Goal: Task Accomplishment & Management: Use online tool/utility

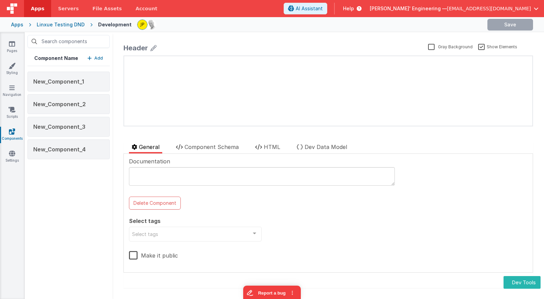
click at [93, 60] on button "Add" at bounding box center [94, 58] width 15 height 7
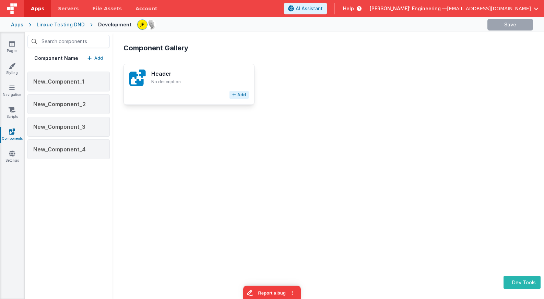
click at [238, 96] on button "Add" at bounding box center [238, 95] width 19 height 8
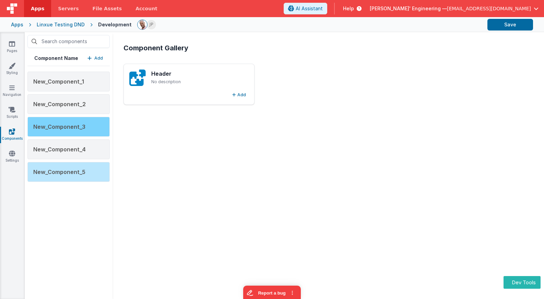
click at [85, 129] on div "New_Component_3" at bounding box center [68, 127] width 82 height 20
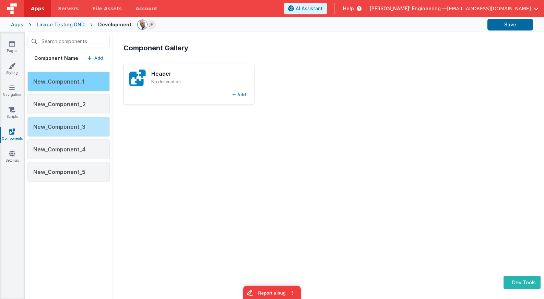
click at [96, 79] on div "New_Component_1" at bounding box center [68, 82] width 82 height 20
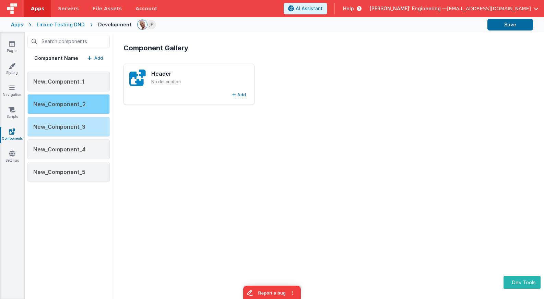
click at [85, 105] on div "New_Component_2" at bounding box center [68, 104] width 82 height 20
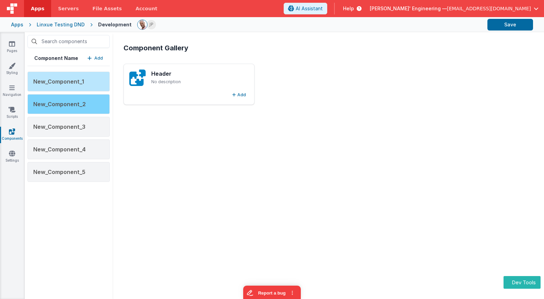
drag, startPoint x: 84, startPoint y: 106, endPoint x: 84, endPoint y: 111, distance: 5.2
click at [84, 106] on span "New_Component_2" at bounding box center [59, 104] width 52 height 7
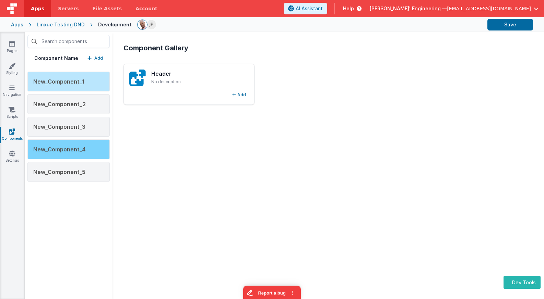
click at [91, 157] on div "New_Component_4" at bounding box center [68, 150] width 82 height 20
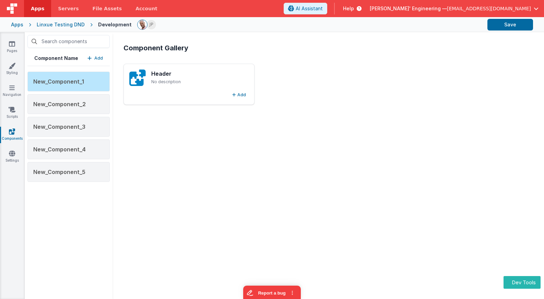
drag, startPoint x: 201, startPoint y: 132, endPoint x: 195, endPoint y: 144, distance: 13.5
click at [201, 132] on div "Component Gallery Header No description Add" at bounding box center [328, 166] width 420 height 256
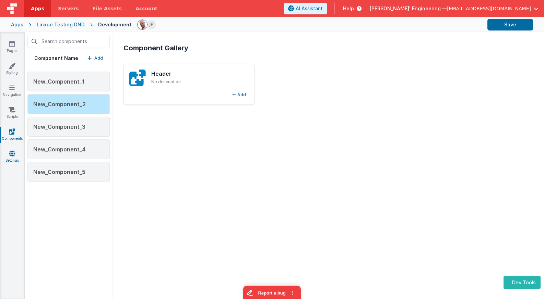
click at [11, 161] on link "Settings" at bounding box center [12, 157] width 25 height 14
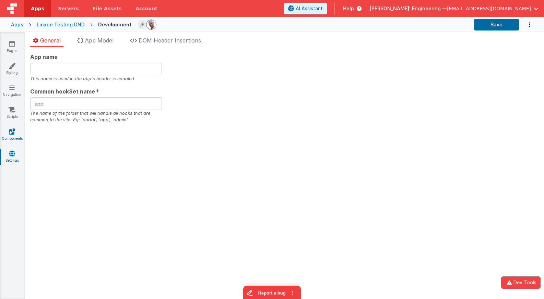
click at [11, 133] on icon at bounding box center [12, 131] width 6 height 7
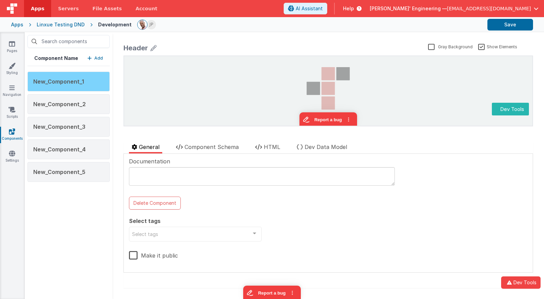
click at [87, 90] on div "New_Component_1" at bounding box center [68, 82] width 82 height 20
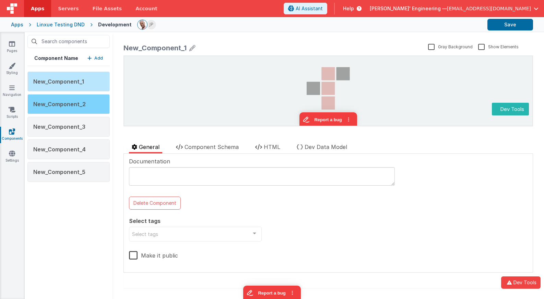
click at [64, 106] on span "New_Component_2" at bounding box center [59, 104] width 52 height 7
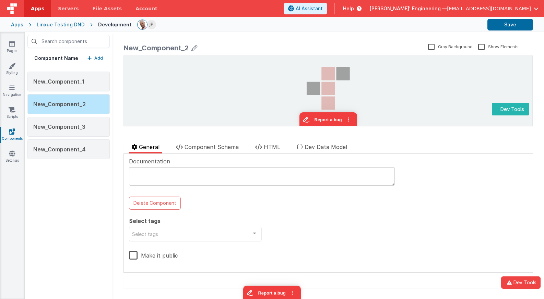
click at [101, 58] on p "Add" at bounding box center [98, 58] width 9 height 7
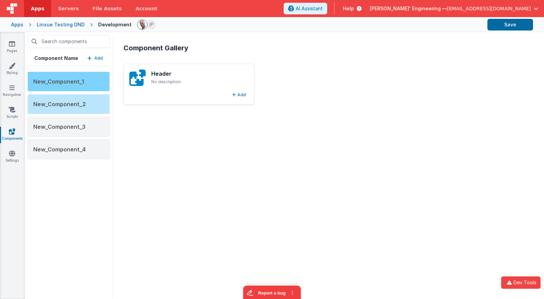
click at [87, 84] on div "New_Component_1" at bounding box center [68, 82] width 82 height 20
click at [88, 76] on div "New_Component_1" at bounding box center [68, 82] width 82 height 20
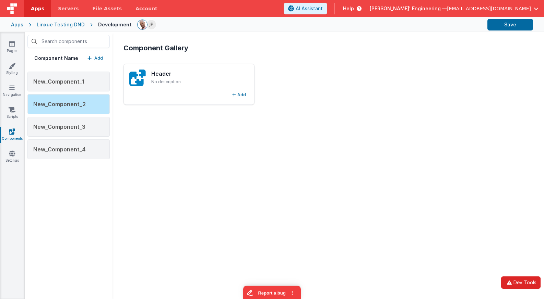
click at [511, 287] on button "Dev Tools" at bounding box center [520, 283] width 39 height 12
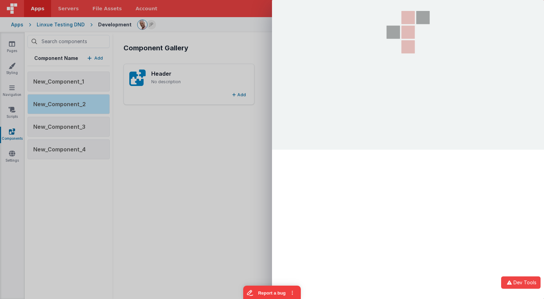
click at [223, 155] on div at bounding box center [272, 149] width 544 height 299
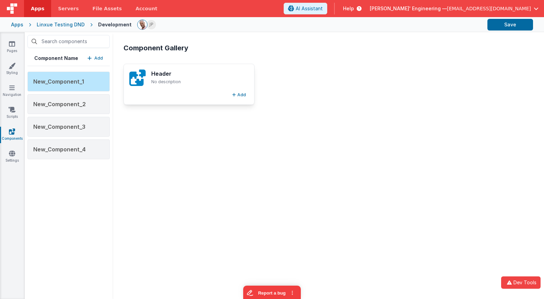
click at [231, 80] on p "No description" at bounding box center [198, 81] width 95 height 5
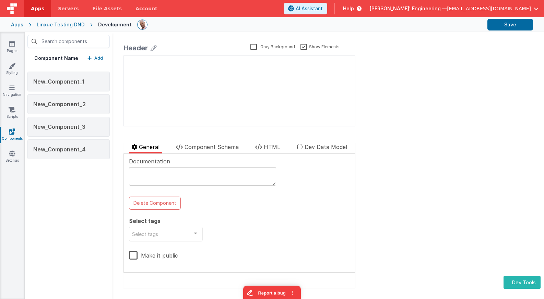
click at [99, 59] on p "Add" at bounding box center [98, 58] width 9 height 7
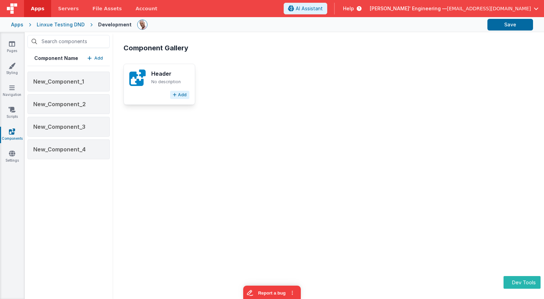
click at [182, 96] on button "Add" at bounding box center [179, 95] width 19 height 8
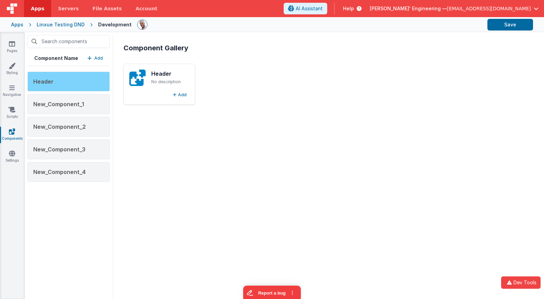
click at [43, 83] on span "Header" at bounding box center [43, 81] width 20 height 7
click at [83, 84] on div "Header" at bounding box center [68, 82] width 82 height 20
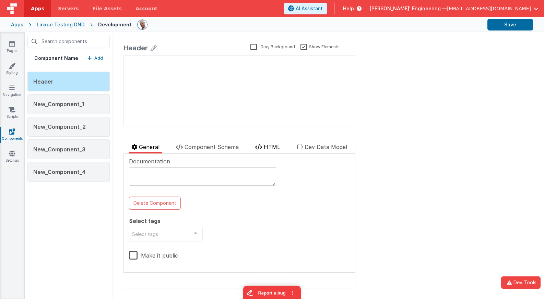
click at [263, 150] on li "HTML" at bounding box center [267, 148] width 31 height 11
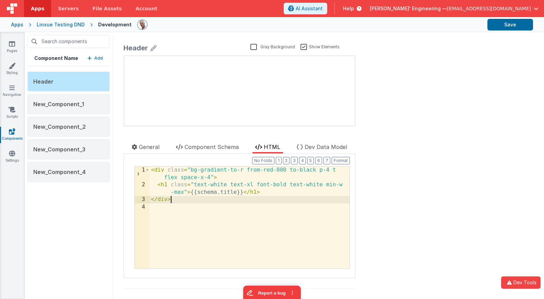
click at [233, 200] on div "< div class = "bg-gradient-to-r from-red-800 to-black p-4 t flex space-x-4" > <…" at bounding box center [250, 229] width 202 height 124
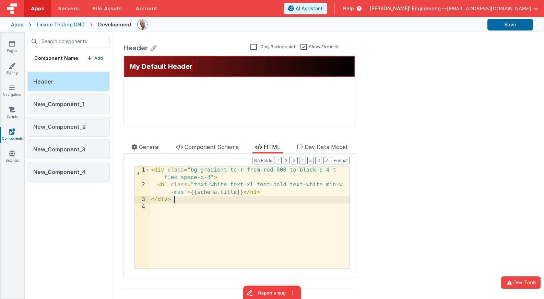
drag, startPoint x: 400, startPoint y: 121, endPoint x: 390, endPoint y: 58, distance: 63.4
click at [399, 110] on section "Pages Styling Navigation Scripts Components Settings Component Name Add Header …" at bounding box center [272, 165] width 544 height 267
click at [99, 60] on p "Add" at bounding box center [98, 58] width 9 height 7
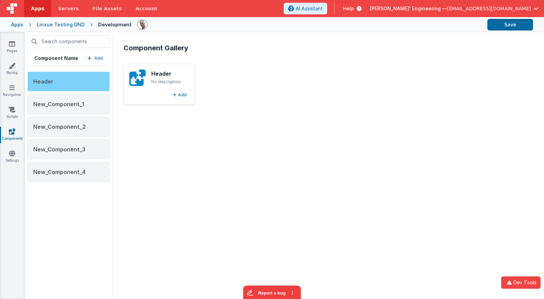
click at [87, 82] on div "Header" at bounding box center [68, 82] width 82 height 20
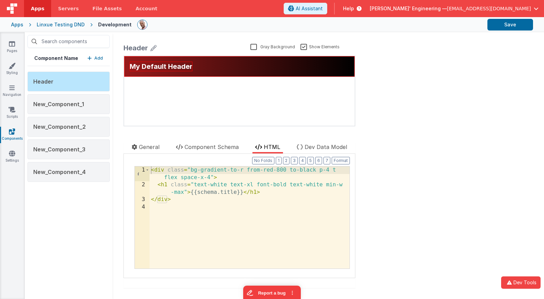
drag, startPoint x: 277, startPoint y: 73, endPoint x: 269, endPoint y: 72, distance: 7.3
click at [277, 73] on div "My Default Header" at bounding box center [239, 66] width 230 height 21
click at [146, 144] on span "General" at bounding box center [149, 147] width 21 height 7
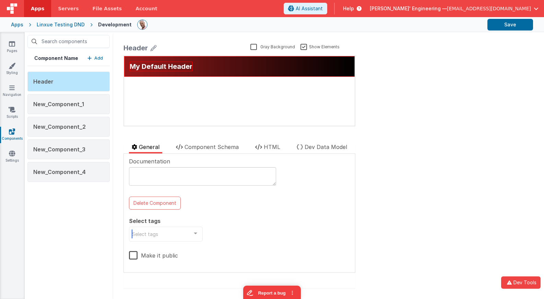
click at [162, 233] on div "Select tags" at bounding box center [166, 234] width 74 height 15
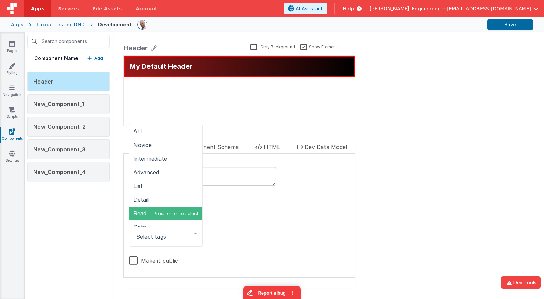
click at [252, 234] on div "Documentation Delete Component Select tags ALL Novice Intermediate Advanced Lis…" at bounding box center [239, 215] width 221 height 117
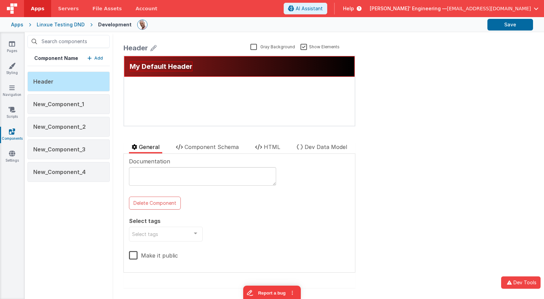
click at [245, 225] on div "Documentation Delete Component Select tags Select tags ALL Novice Intermediate …" at bounding box center [239, 213] width 221 height 112
click at [351, 136] on div "Header Gray Background Show Elements General Component Schema HTML Dev Data Mod…" at bounding box center [239, 166] width 243 height 256
click at [351, 135] on div "Header Gray Background Show Elements General Component Schema HTML Dev Data Mod…" at bounding box center [239, 166] width 243 height 256
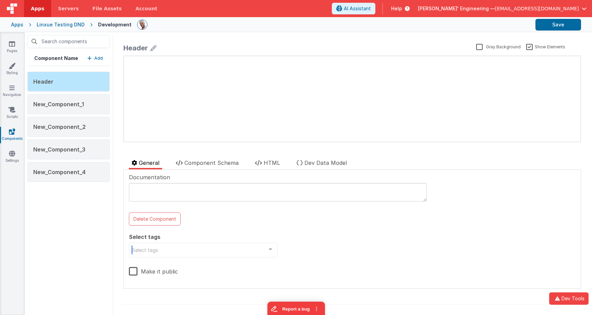
click at [180, 252] on div "Select tags" at bounding box center [203, 250] width 149 height 15
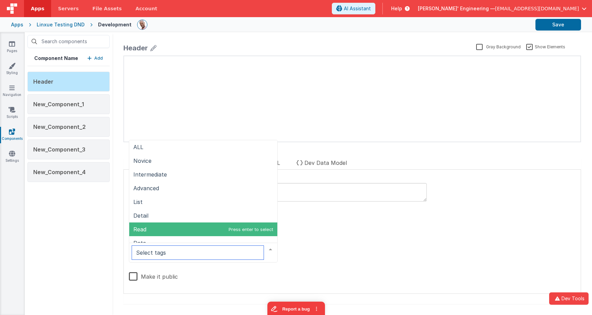
click at [163, 227] on span "Read" at bounding box center [203, 229] width 148 height 14
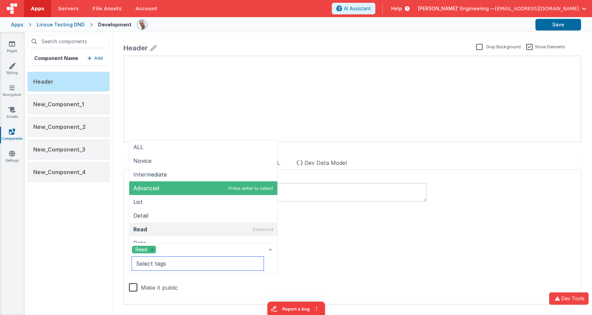
click at [151, 182] on span "Advanced" at bounding box center [203, 188] width 148 height 14
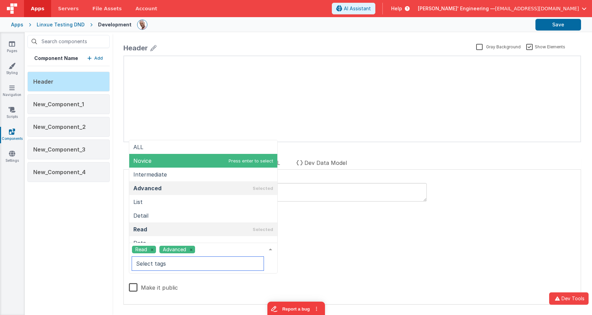
click at [158, 164] on span "Novice" at bounding box center [203, 161] width 148 height 14
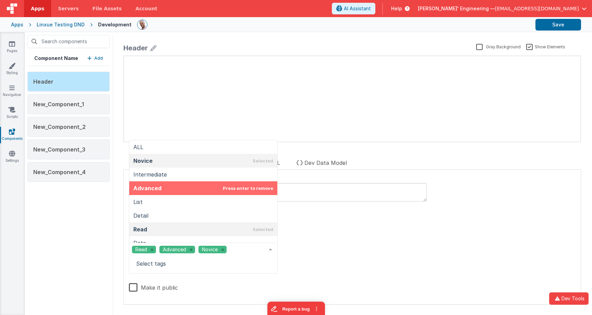
drag, startPoint x: 435, startPoint y: 270, endPoint x: 426, endPoint y: 267, distance: 9.8
click at [435, 269] on div "Documentation Delete Component Select tags Read Advanced Novice ALL Novice Inte…" at bounding box center [352, 237] width 447 height 128
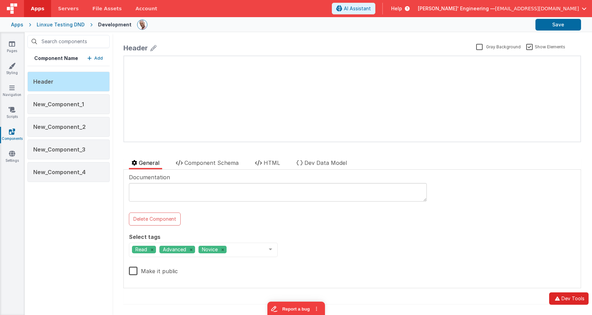
click at [543, 297] on button "Dev Tools" at bounding box center [568, 298] width 39 height 12
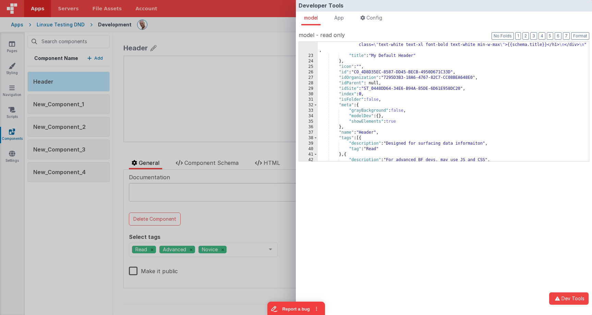
scroll to position [131, 0]
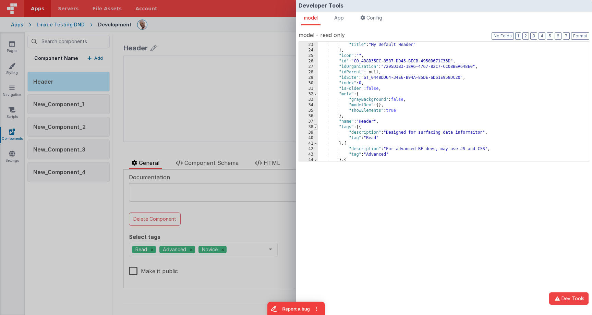
click at [315, 126] on span at bounding box center [316, 126] width 4 height 5
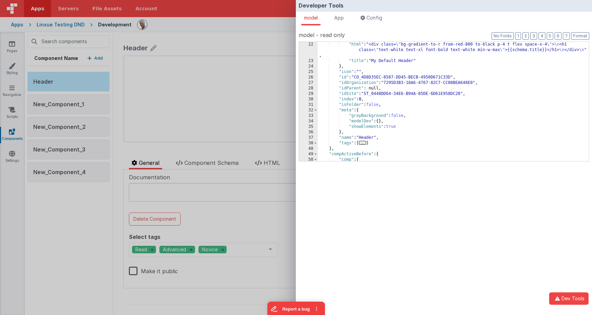
scroll to position [114, 0]
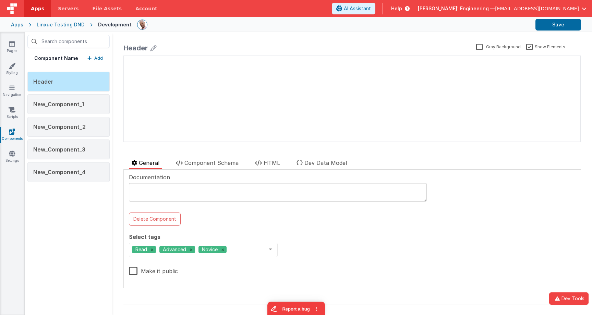
click at [252, 129] on div "Developer Tools model App Params Log (4) Misc Windows Config model - read only …" at bounding box center [296, 157] width 592 height 315
click at [9, 8] on img at bounding box center [12, 8] width 10 height 10
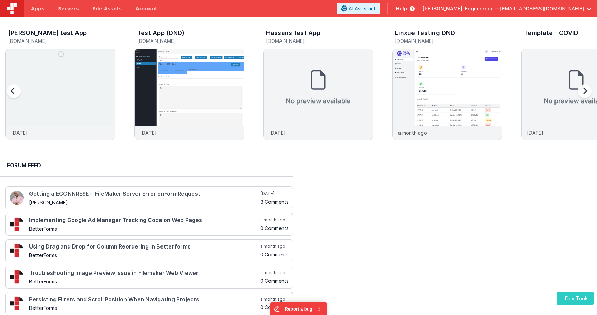
click at [569, 298] on button "Dev Tools" at bounding box center [574, 298] width 37 height 13
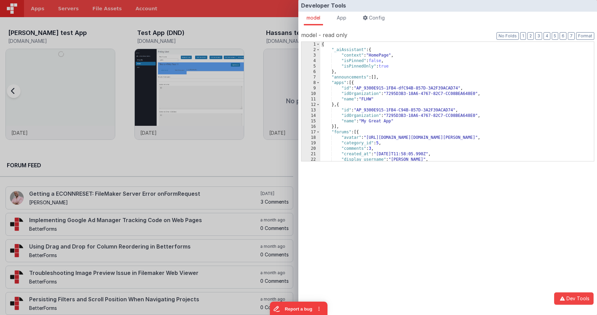
drag, startPoint x: 343, startPoint y: 17, endPoint x: 463, endPoint y: 25, distance: 120.2
click at [344, 17] on span "App" at bounding box center [342, 18] width 10 height 6
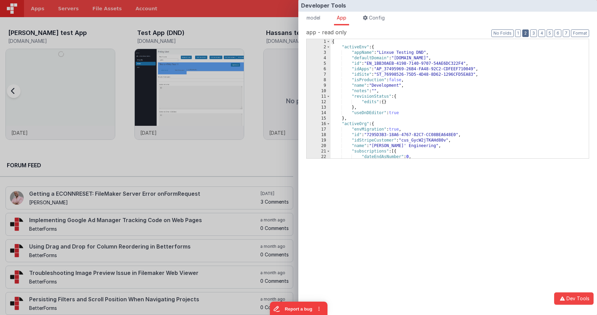
drag, startPoint x: 528, startPoint y: 32, endPoint x: 503, endPoint y: 43, distance: 27.0
click at [528, 32] on button "2" at bounding box center [525, 33] width 7 height 8
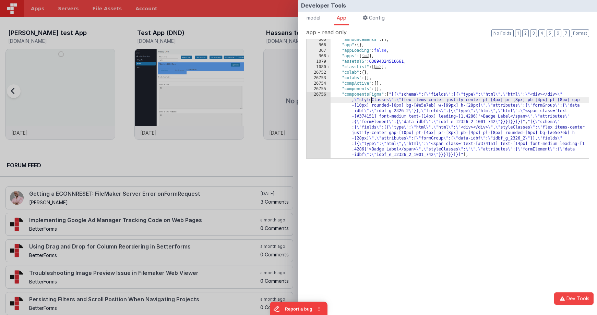
drag, startPoint x: 372, startPoint y: 101, endPoint x: 372, endPoint y: 107, distance: 5.5
click at [372, 101] on div ""announcements" : [ ] , "app" : { } , "appLoading" : false , "apps" : [ ... ] ,…" at bounding box center [459, 102] width 258 height 130
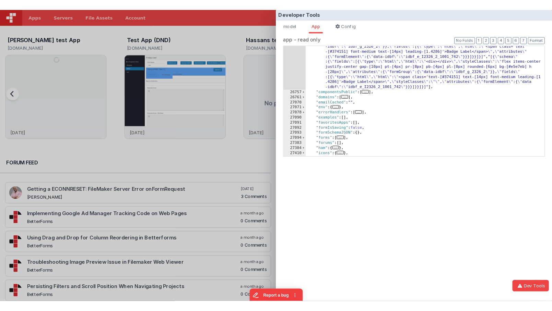
scroll to position [106, 0]
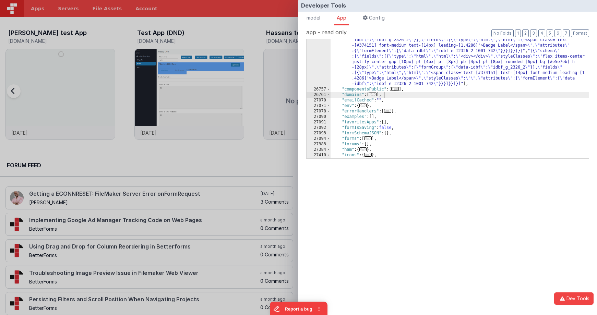
click at [397, 91] on span "..." at bounding box center [395, 89] width 8 height 4
click at [399, 91] on span "..." at bounding box center [395, 89] width 8 height 4
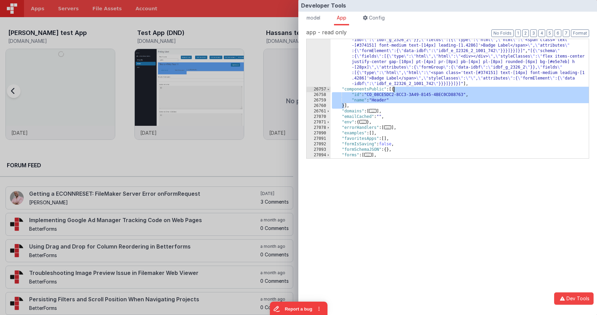
drag, startPoint x: 343, startPoint y: 106, endPoint x: 393, endPoint y: 89, distance: 52.7
click at [394, 89] on div ""componentsFigma" : [ "[{ \" schema \" :{ \" fields \" :[{ \" type \" : \" html…" at bounding box center [459, 116] width 258 height 191
click at [235, 23] on div "Developer Tools model App Params Log (1) Misc Windows Config model - read only …" at bounding box center [298, 157] width 597 height 315
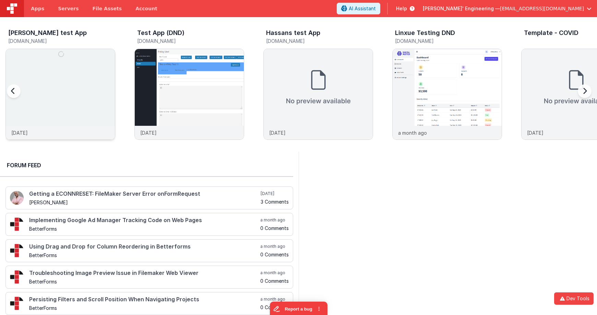
click at [59, 71] on img at bounding box center [60, 103] width 109 height 109
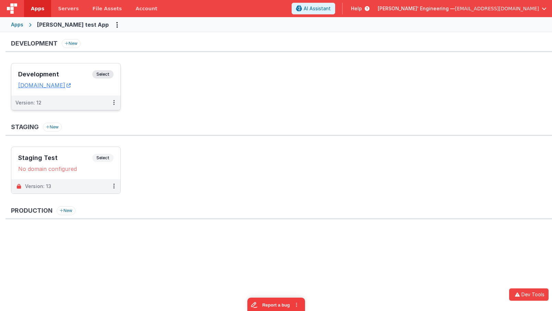
click at [114, 71] on div "Development Select URLs charlesguidev.fmbetterforms.com" at bounding box center [65, 79] width 109 height 32
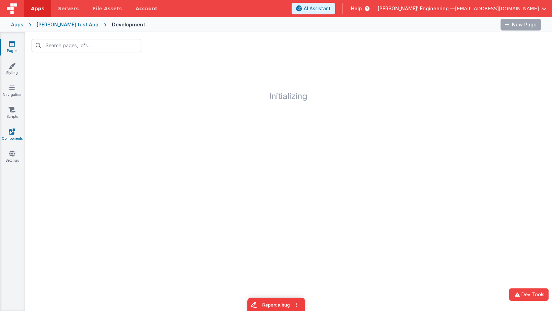
click at [5, 133] on link "Components" at bounding box center [12, 135] width 25 height 14
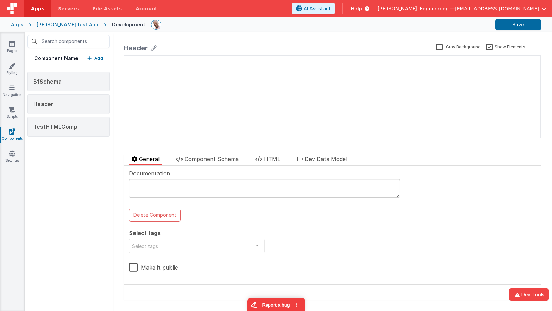
click at [98, 57] on p "Add" at bounding box center [98, 58] width 9 height 7
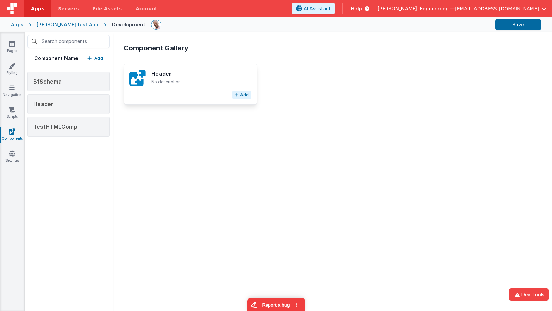
click at [244, 96] on button "Add" at bounding box center [241, 95] width 19 height 8
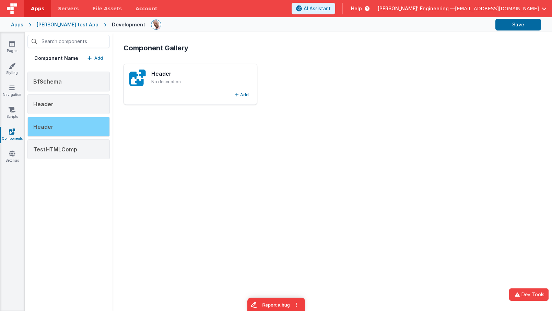
drag, startPoint x: 86, startPoint y: 128, endPoint x: 97, endPoint y: 129, distance: 11.3
click at [86, 128] on div "Header" at bounding box center [68, 127] width 82 height 20
click at [80, 120] on div "Header" at bounding box center [68, 127] width 82 height 20
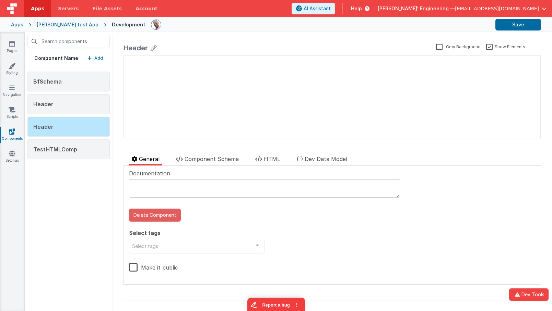
click at [162, 217] on button "Delete Component" at bounding box center [155, 215] width 52 height 13
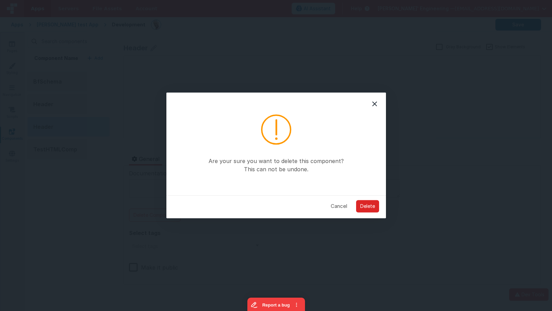
click at [367, 205] on button "Delete" at bounding box center [367, 206] width 23 height 12
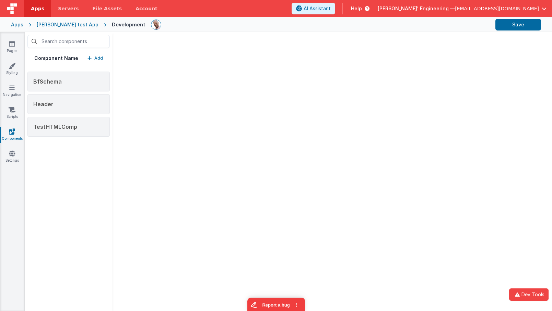
click at [194, 98] on div at bounding box center [331, 171] width 439 height 279
click at [73, 105] on div "Header" at bounding box center [68, 104] width 82 height 20
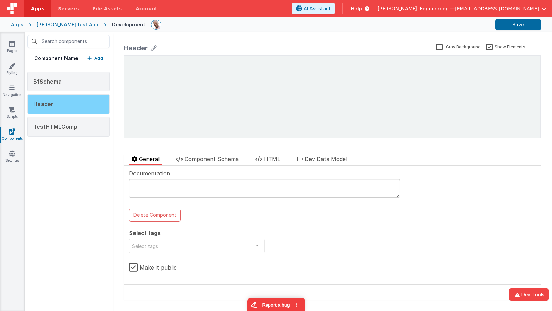
click at [76, 101] on div "Header" at bounding box center [68, 104] width 82 height 20
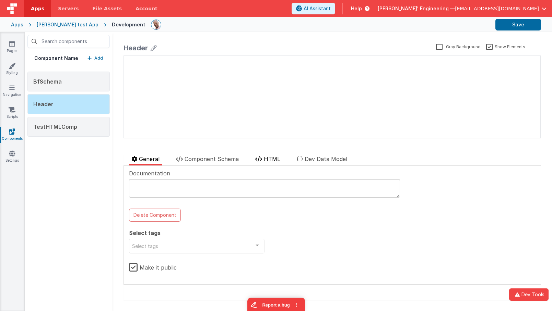
click at [270, 159] on span "HTML" at bounding box center [272, 159] width 16 height 7
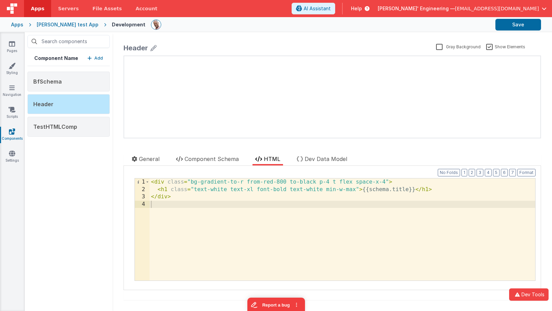
click at [197, 197] on div "< div class = "bg-gradient-to-r from-red-800 to-black p-4 t flex space-x-4" > <…" at bounding box center [341, 237] width 385 height 117
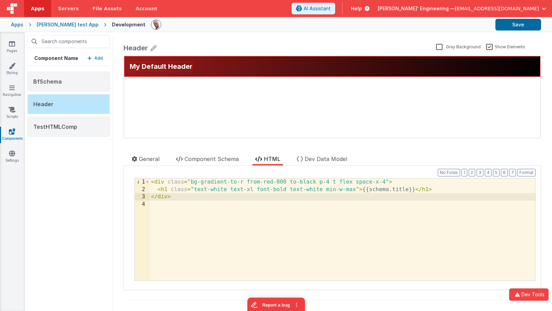
click at [193, 120] on div "My Default Header update page model (See schema to hide after dev) { "component…" at bounding box center [332, 97] width 416 height 82
click at [79, 129] on div "TestHTMLComp" at bounding box center [68, 127] width 82 height 20
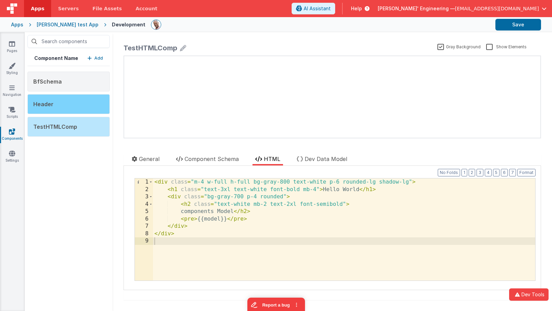
click at [87, 103] on div "Header" at bounding box center [68, 104] width 82 height 20
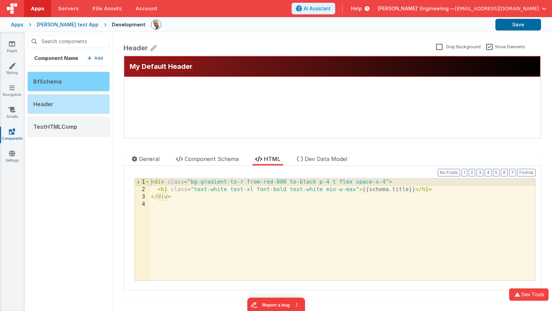
click at [90, 85] on div "BfSchema" at bounding box center [68, 82] width 82 height 20
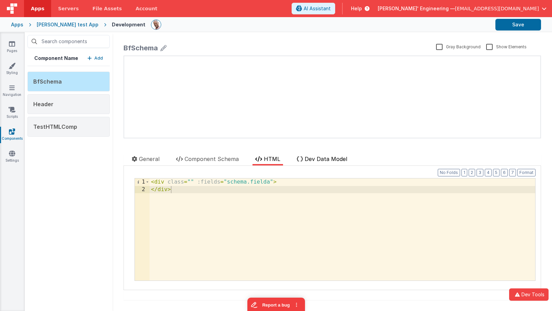
click at [310, 159] on span "Dev Data Model" at bounding box center [325, 159] width 43 height 7
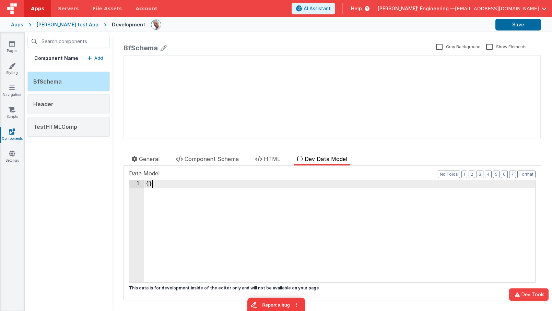
click at [178, 189] on div "{ }" at bounding box center [339, 238] width 391 height 117
click at [223, 160] on span "Component Schema" at bounding box center [211, 159] width 54 height 7
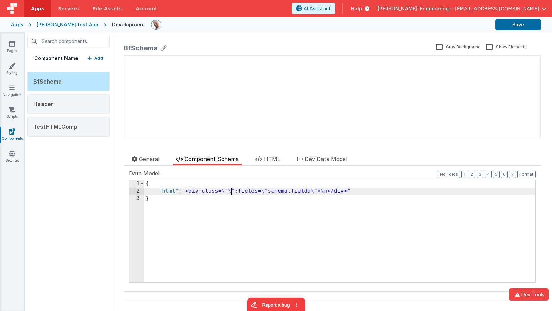
click at [232, 192] on div "{ "html" : "<div class= \"\" :fields= \" schema.fielda \" > \n </div>" }" at bounding box center [339, 238] width 391 height 117
click at [208, 191] on div "{ "html" : "<div class= \" \" :fields= \" schema.fielda \" > \n </div>" }" at bounding box center [339, 238] width 391 height 117
click at [274, 160] on span "HTML" at bounding box center [272, 159] width 16 height 7
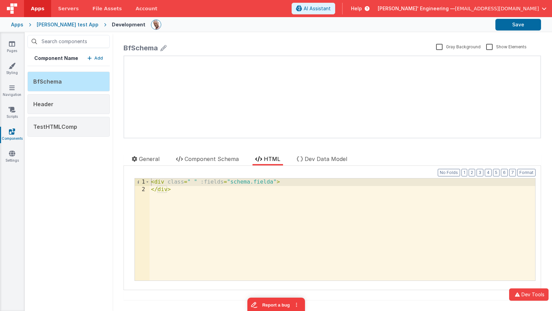
click at [220, 191] on div "< div class = " " :fields = "schema.fielda" > </ div >" at bounding box center [341, 237] width 385 height 117
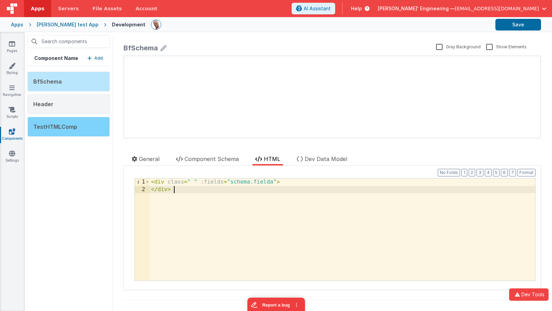
click at [71, 132] on div "TestHTMLComp" at bounding box center [68, 127] width 82 height 20
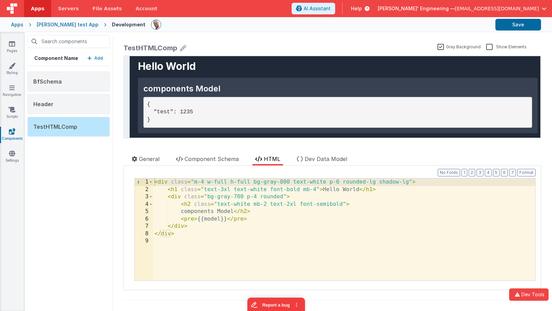
scroll to position [11, 0]
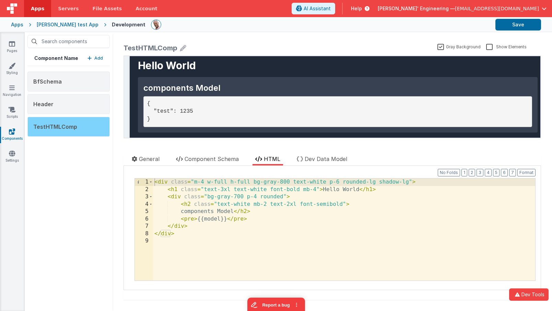
click at [65, 128] on span "TestHTMLComp" at bounding box center [55, 126] width 44 height 7
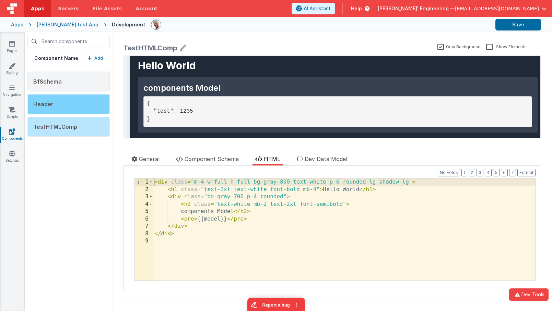
click at [66, 108] on div "Header" at bounding box center [68, 104] width 82 height 20
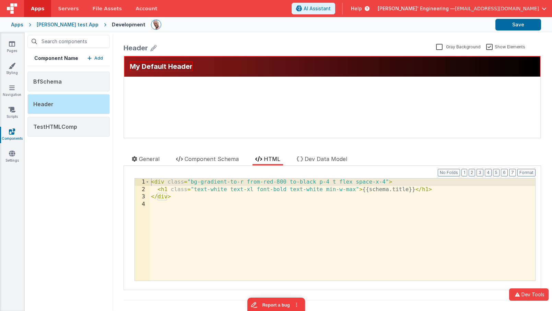
scroll to position [0, 0]
click at [66, 121] on div "TestHTMLComp" at bounding box center [68, 127] width 82 height 20
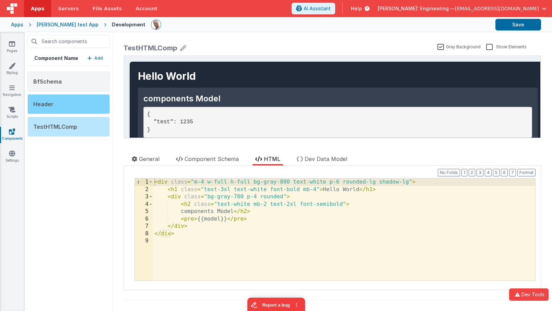
click at [68, 107] on div "Header" at bounding box center [68, 104] width 82 height 20
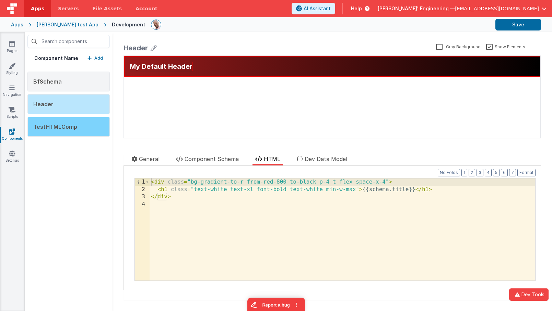
click at [69, 122] on div "TestHTMLComp" at bounding box center [68, 127] width 82 height 20
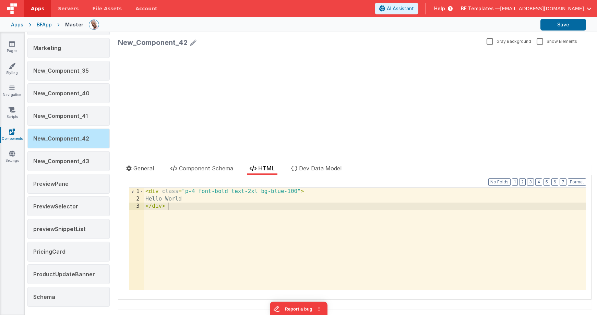
drag, startPoint x: 154, startPoint y: 167, endPoint x: 158, endPoint y: 186, distance: 20.0
click at [154, 167] on span "General" at bounding box center [143, 168] width 21 height 7
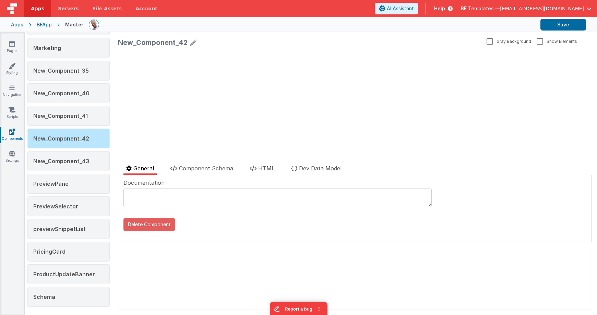
click at [159, 225] on button "Delete Component" at bounding box center [149, 224] width 52 height 13
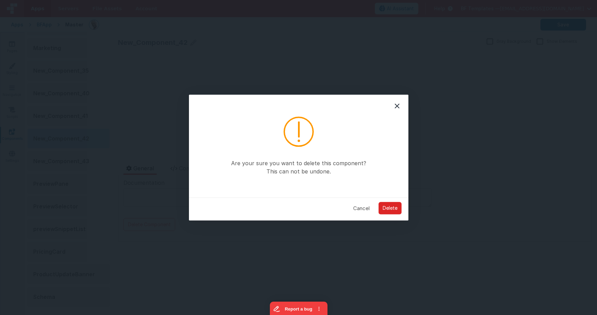
click at [386, 209] on button "Delete" at bounding box center [389, 208] width 23 height 12
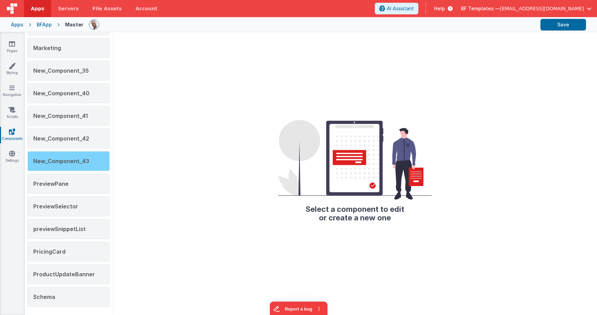
click at [88, 161] on span "New_Component_43" at bounding box center [61, 161] width 56 height 7
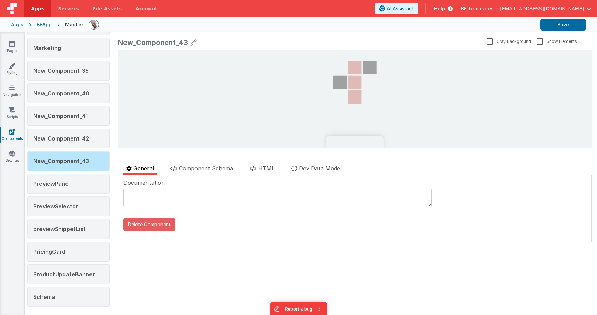
click at [154, 225] on button "Delete Component" at bounding box center [149, 224] width 52 height 13
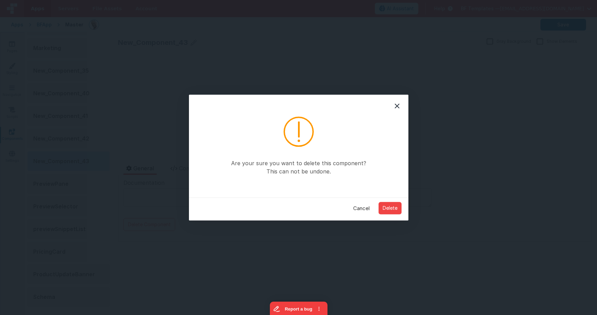
click at [360, 209] on button "Cancel" at bounding box center [361, 208] width 26 height 13
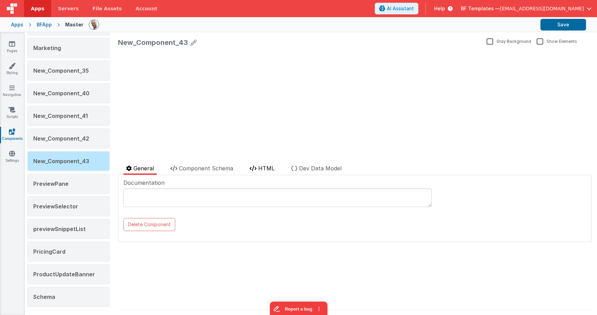
click at [261, 172] on li "HTML" at bounding box center [262, 169] width 31 height 11
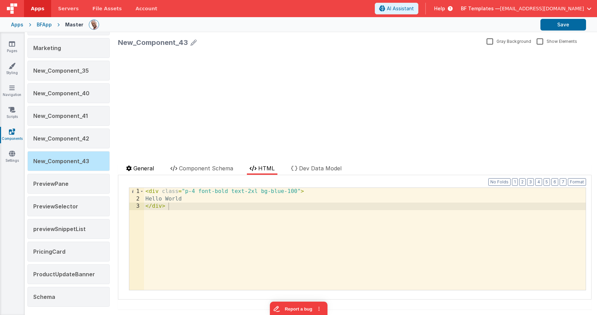
drag, startPoint x: 143, startPoint y: 157, endPoint x: 147, endPoint y: 169, distance: 12.8
click at [145, 161] on div at bounding box center [236, 158] width 237 height 11
click at [147, 169] on span "General" at bounding box center [143, 168] width 21 height 7
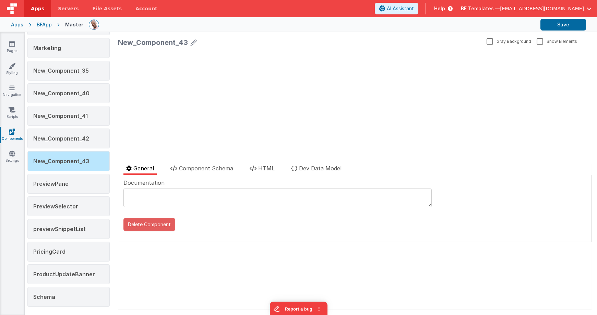
drag, startPoint x: 152, startPoint y: 222, endPoint x: 148, endPoint y: 220, distance: 4.7
click at [151, 222] on button "Delete Component" at bounding box center [149, 224] width 52 height 13
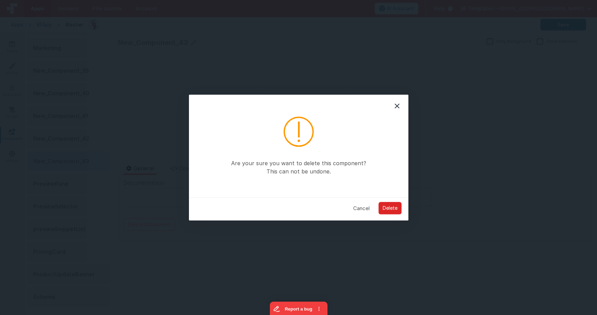
click at [395, 205] on button "Delete" at bounding box center [389, 208] width 23 height 12
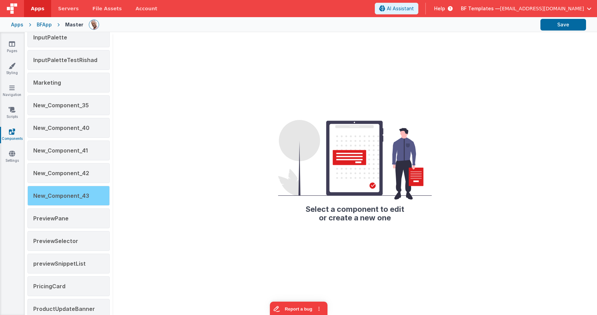
scroll to position [701, 0]
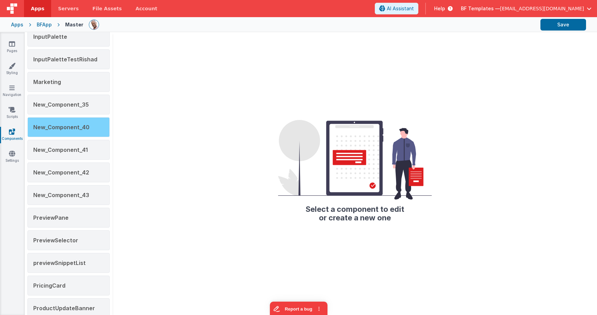
click at [96, 129] on div "New_Component_40" at bounding box center [68, 127] width 82 height 20
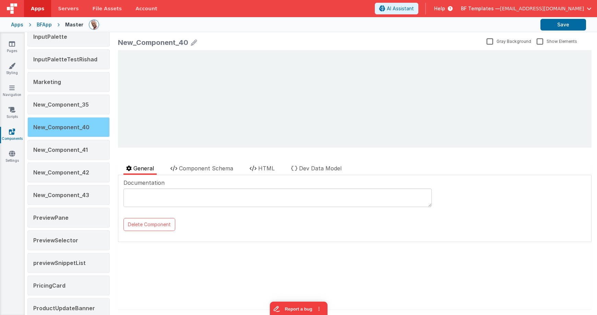
scroll to position [0, 0]
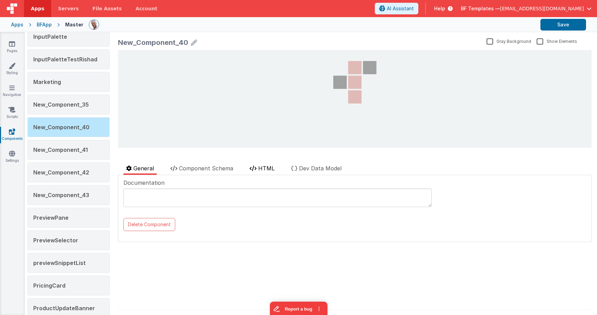
click at [259, 165] on span "HTML" at bounding box center [266, 168] width 16 height 7
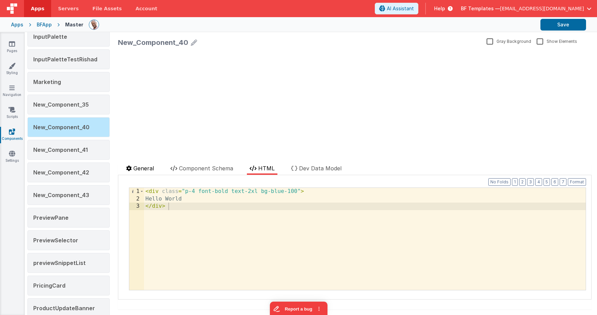
click at [146, 168] on span "General" at bounding box center [143, 168] width 21 height 7
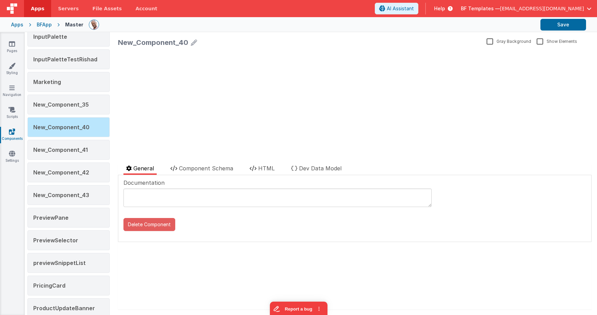
click at [155, 226] on button "Delete Component" at bounding box center [149, 224] width 52 height 13
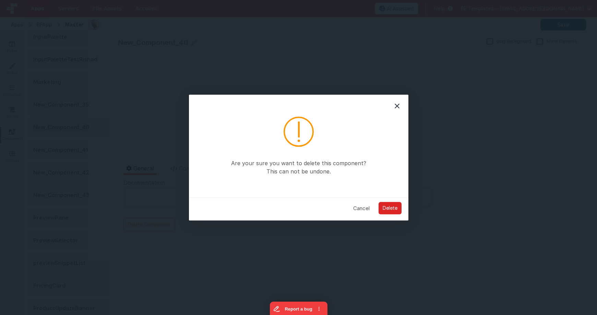
click at [387, 210] on button "Delete" at bounding box center [389, 208] width 23 height 12
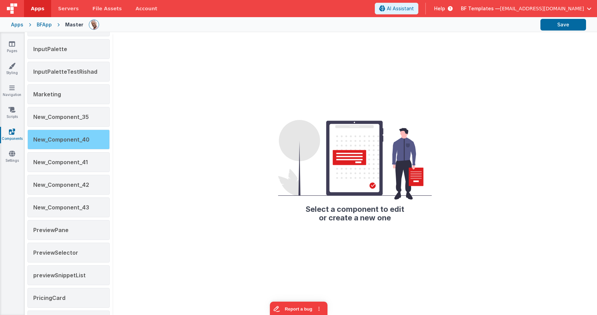
scroll to position [685, 0]
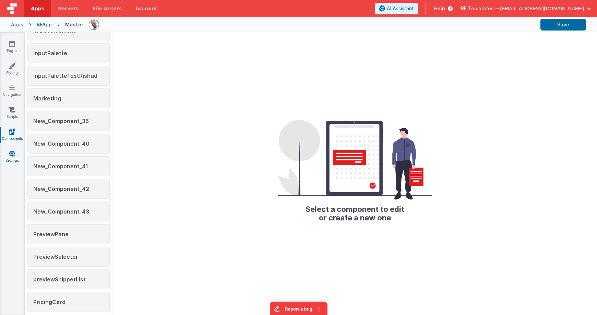
click at [9, 153] on icon at bounding box center [12, 153] width 6 height 7
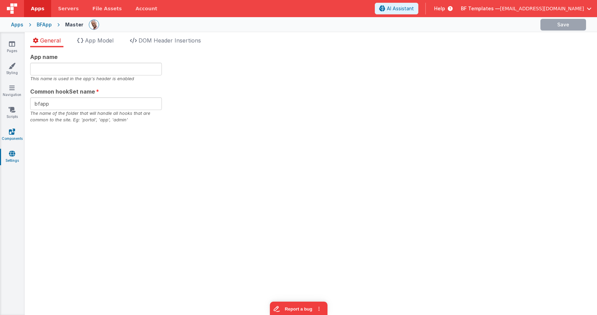
click at [13, 129] on icon at bounding box center [12, 131] width 6 height 7
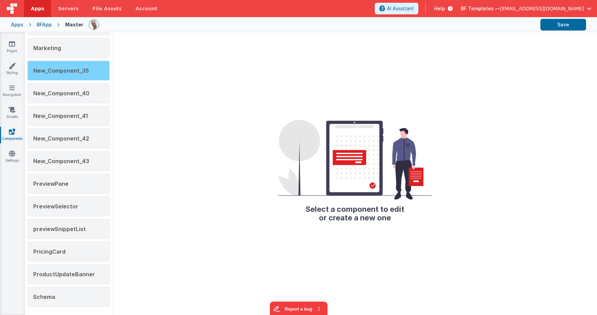
click at [84, 74] on div "New_Component_35" at bounding box center [68, 71] width 82 height 20
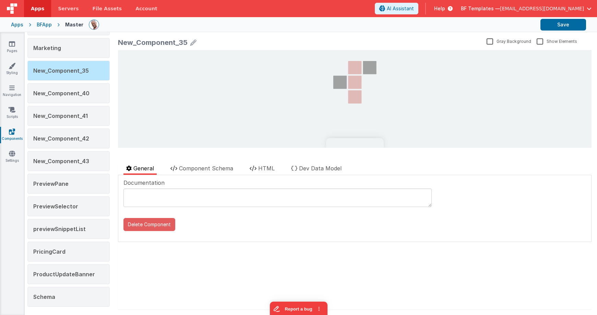
click at [157, 223] on button "Delete Component" at bounding box center [149, 224] width 52 height 13
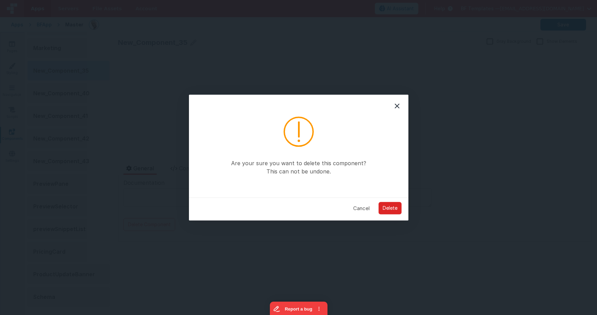
click at [389, 204] on button "Delete" at bounding box center [389, 208] width 23 height 12
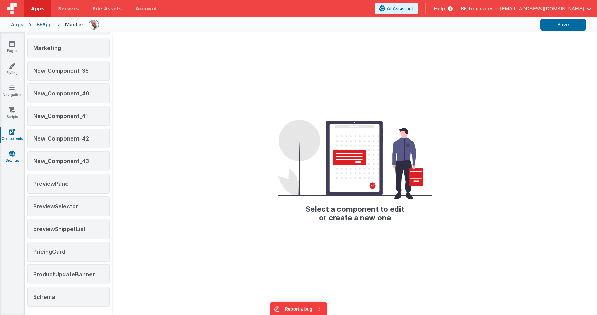
click at [13, 155] on icon at bounding box center [12, 153] width 6 height 7
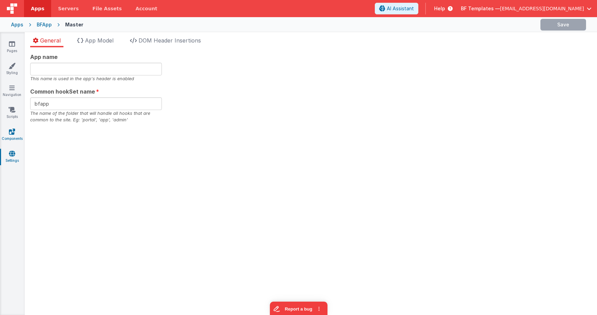
click at [11, 133] on icon at bounding box center [12, 131] width 6 height 7
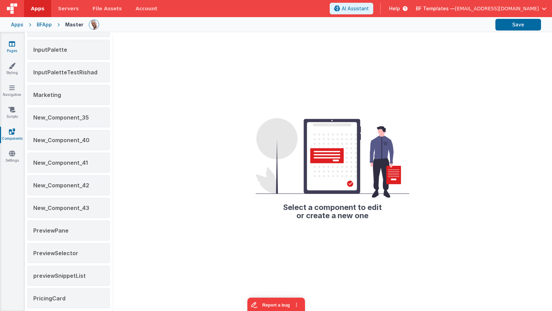
click at [9, 42] on icon at bounding box center [12, 43] width 6 height 7
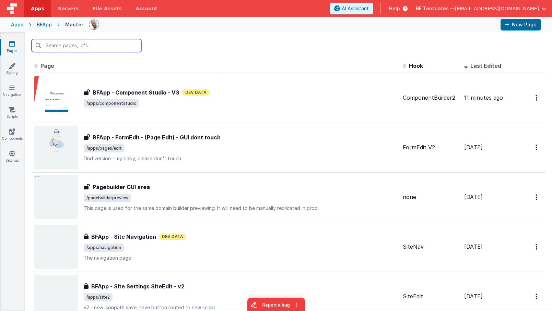
click at [82, 43] on input "text" at bounding box center [87, 45] width 110 height 13
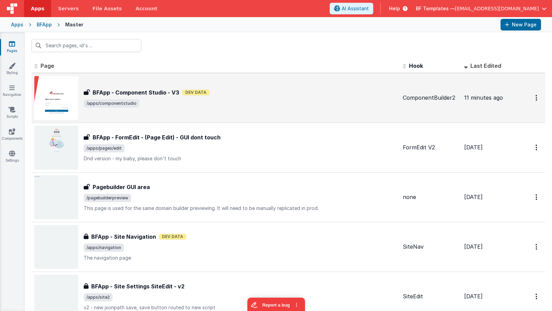
click at [162, 96] on h3 "BFApp - Component Studio - V3" at bounding box center [136, 92] width 87 height 8
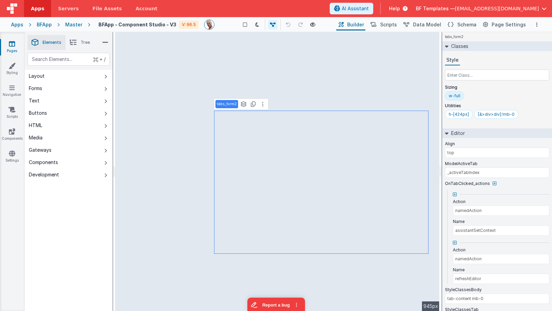
drag, startPoint x: 464, startPoint y: 26, endPoint x: 465, endPoint y: 44, distance: 17.2
click at [464, 26] on span "Schema" at bounding box center [466, 24] width 19 height 7
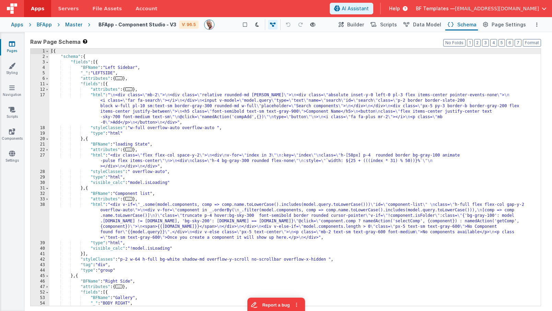
click at [212, 135] on div "[{ "schema" : { "fields" : [{ "BFName" : "Left Sidebar" , "_" : "LEFTSIDE" , "a…" at bounding box center [294, 183] width 491 height 268
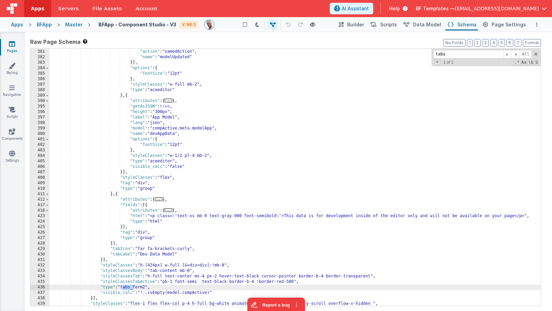
scroll to position [1602, 0]
type input "tabs"
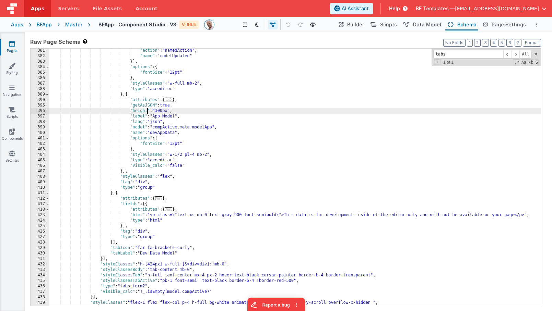
click at [147, 108] on div ""action" : "namedAction" , "name" : "modelUpdated" }] , "options" : { "fontSize…" at bounding box center [294, 182] width 491 height 268
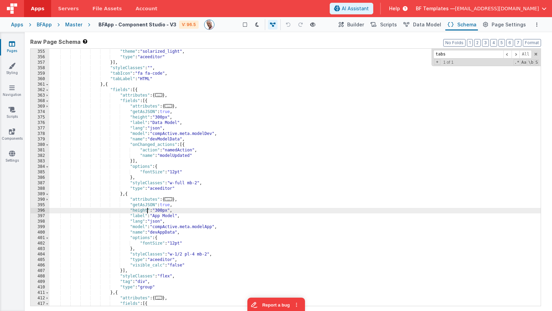
scroll to position [1502, 0]
click at [180, 156] on div ""styleClasses" : "mt-6 ml-4 flex-1 " , "theme" : "solarized_light" , "type" : "…" at bounding box center [294, 178] width 491 height 268
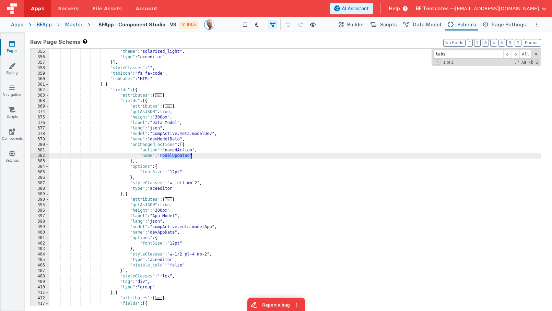
click at [180, 156] on div ""styleClasses" : "mt-6 ml-4 flex-1 " , "theme" : "solarized_light" , "type" : "…" at bounding box center [294, 178] width 491 height 268
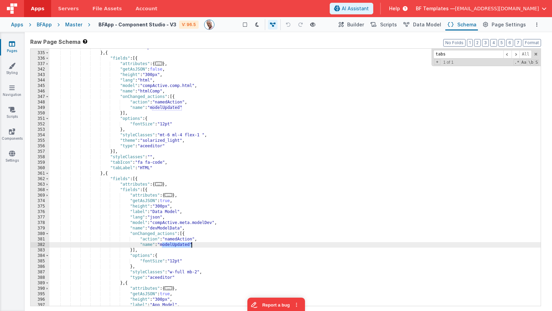
scroll to position [1408, 0]
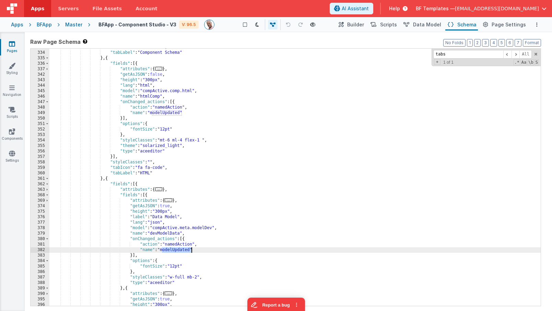
click at [167, 111] on div ""tabIcon" : "fa fa-code" , "tabLabel" : "Component Schema" } , { "fields" : [{ …" at bounding box center [294, 179] width 491 height 268
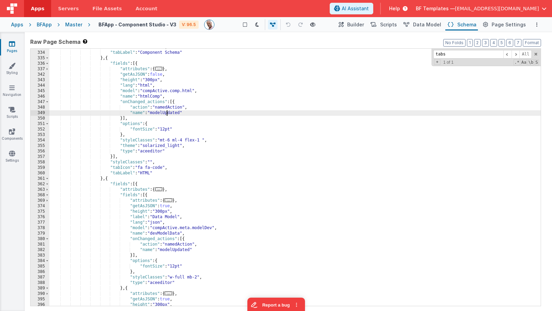
click at [167, 111] on div ""tabIcon" : "fa fa-code" , "tabLabel" : "Component Schema" } , { "fields" : [{ …" at bounding box center [294, 179] width 491 height 268
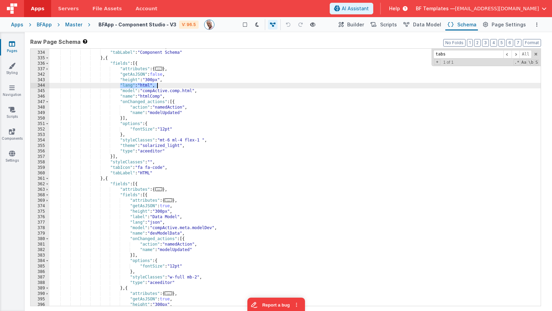
drag, startPoint x: 119, startPoint y: 86, endPoint x: 166, endPoint y: 95, distance: 47.9
click at [168, 85] on div ""tabIcon" : "fa fa-code" , "tabLabel" : "Component Schema" } , { "fields" : [{ …" at bounding box center [294, 179] width 491 height 268
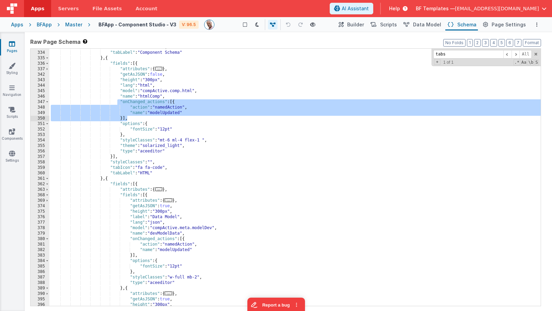
drag, startPoint x: 118, startPoint y: 102, endPoint x: 180, endPoint y: 118, distance: 64.9
click at [180, 118] on div ""tabIcon" : "fa fa-code" , "tabLabel" : "Component Schema" } , { "fields" : [{ …" at bounding box center [294, 179] width 491 height 268
click at [180, 118] on div ""tabIcon" : "fa fa-code" , "tabLabel" : "Component Schema" } , { "fields" : [{ …" at bounding box center [294, 177] width 491 height 257
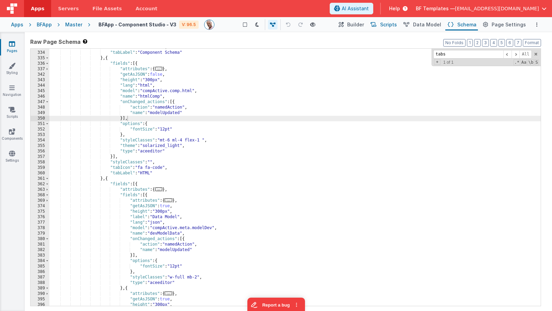
click at [390, 22] on span "Scripts" at bounding box center [388, 24] width 17 height 7
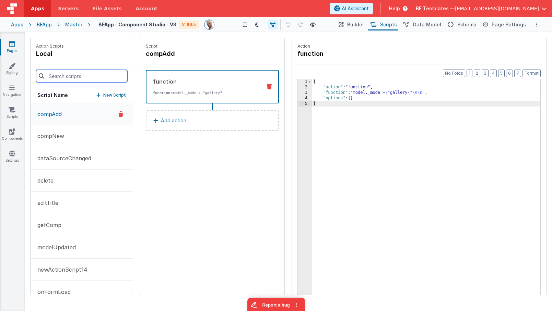
click at [88, 77] on input at bounding box center [81, 76] width 91 height 12
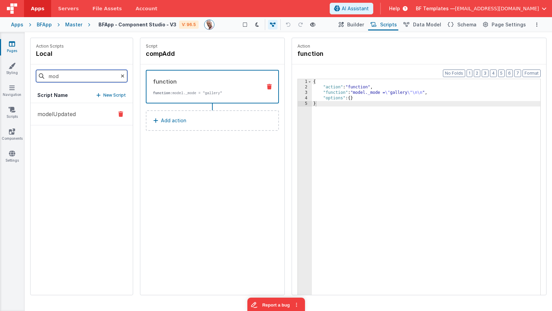
type input "mod"
click at [83, 120] on button "modelUpdated" at bounding box center [82, 114] width 102 height 22
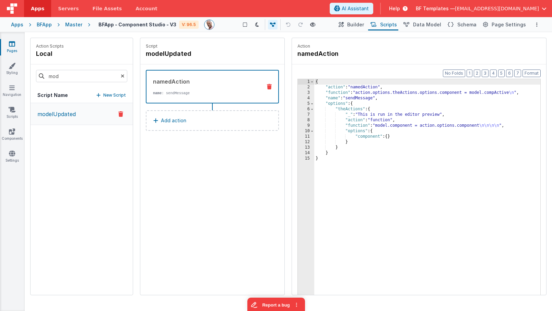
click at [69, 117] on p "modelUpdated" at bounding box center [54, 114] width 43 height 8
click at [387, 105] on div "{ "action" : "namedAction" , "function" : "action.options.theActions.options.co…" at bounding box center [427, 203] width 226 height 248
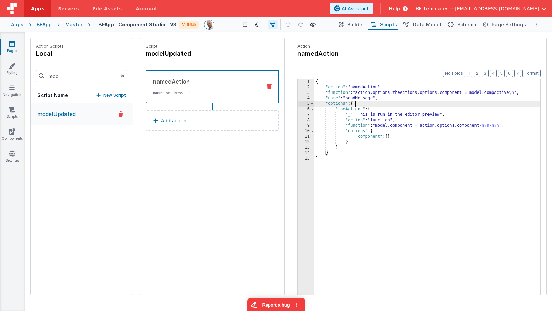
click at [304, 92] on div "3" at bounding box center [306, 92] width 16 height 5
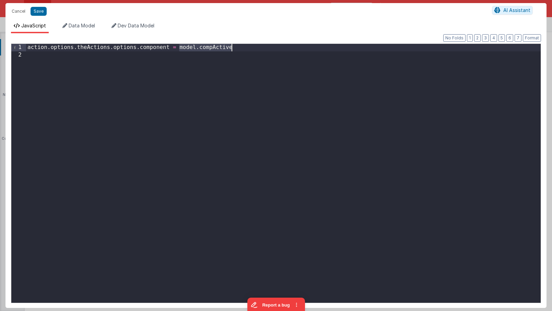
drag, startPoint x: 177, startPoint y: 47, endPoint x: 258, endPoint y: 47, distance: 80.6
click at [258, 47] on div "action . options . theActions . options . component = model . compActive" at bounding box center [283, 181] width 514 height 274
drag, startPoint x: 19, startPoint y: 11, endPoint x: 264, endPoint y: 81, distance: 255.5
click at [19, 11] on button "Cancel" at bounding box center [18, 12] width 21 height 10
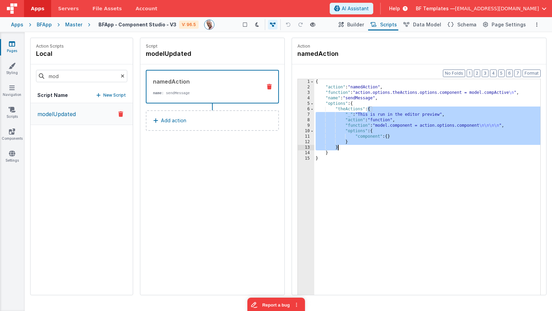
drag, startPoint x: 367, startPoint y: 108, endPoint x: 363, endPoint y: 146, distance: 38.9
click at [363, 146] on div "{ "action" : "namedAction" , "function" : "action.options.theActions.options.co…" at bounding box center [427, 203] width 226 height 248
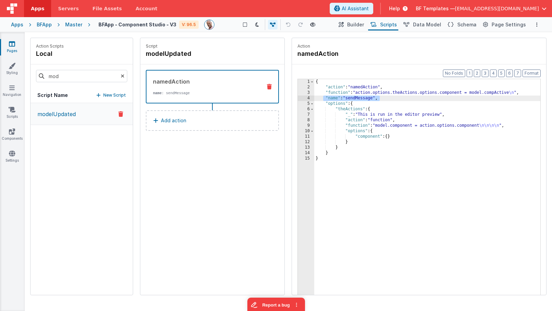
drag, startPoint x: 378, startPoint y: 98, endPoint x: 323, endPoint y: 98, distance: 55.2
click at [323, 98] on div "{ "action" : "namedAction" , "function" : "action.options.theActions.options.co…" at bounding box center [427, 203] width 226 height 248
click at [347, 111] on div "{ "action" : "namedAction" , "function" : "action.options.theActions.options.co…" at bounding box center [427, 203] width 226 height 248
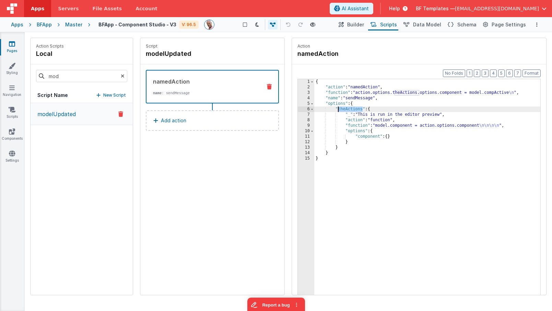
click at [347, 111] on div "{ "action" : "namedAction" , "function" : "action.options.theActions.options.co…" at bounding box center [427, 203] width 226 height 248
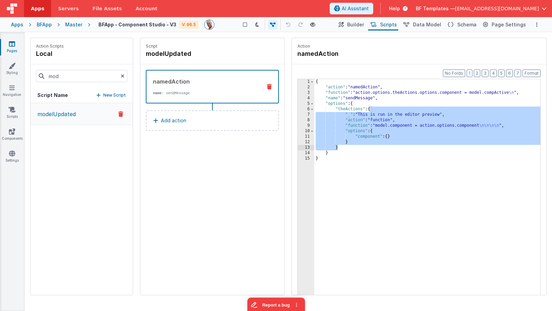
drag, startPoint x: 370, startPoint y: 109, endPoint x: 353, endPoint y: 147, distance: 41.7
click at [353, 147] on div "{ "action" : "namedAction" , "function" : "action.options.theActions.options.co…" at bounding box center [427, 203] width 226 height 248
click at [383, 118] on div "{ "action" : "namedAction" , "function" : "action.options.theActions.options.co…" at bounding box center [427, 203] width 226 height 248
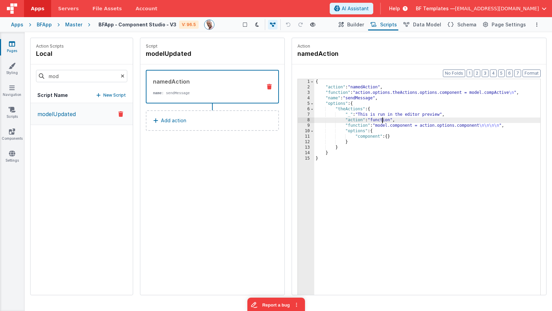
click at [383, 118] on div "{ "action" : "namedAction" , "function" : "action.options.theActions.options.co…" at bounding box center [427, 203] width 226 height 248
drag, startPoint x: 378, startPoint y: 126, endPoint x: 415, endPoint y: 127, distance: 36.7
click at [415, 127] on div "{ "action" : "namedAction" , "function" : "action.options.theActions.options.co…" at bounding box center [427, 203] width 226 height 248
drag, startPoint x: 422, startPoint y: 128, endPoint x: 483, endPoint y: 128, distance: 61.7
click at [483, 128] on div "{ "action" : "namedAction" , "function" : "action.options.theActions.options.co…" at bounding box center [427, 203] width 226 height 248
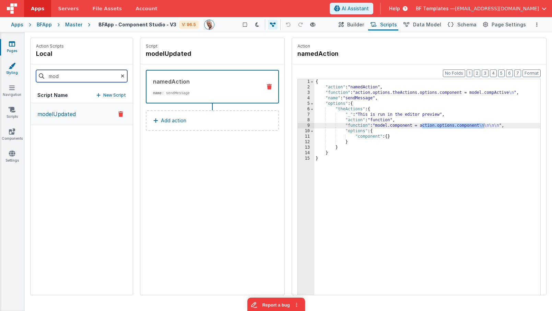
drag, startPoint x: 77, startPoint y: 78, endPoint x: 22, endPoint y: 76, distance: 55.3
click at [22, 76] on section "Pages Styling Navigation Scripts Components Settings Saved Duplicating Page Bui…" at bounding box center [276, 171] width 552 height 279
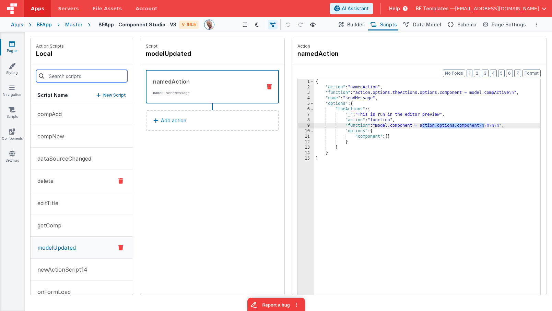
scroll to position [20, 0]
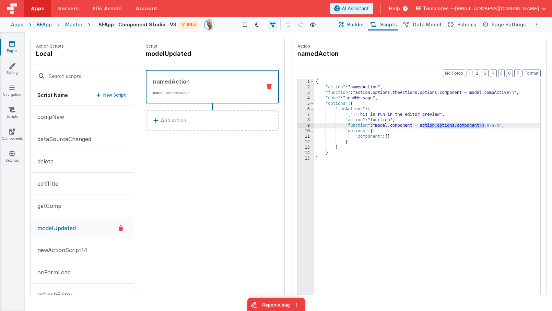
click at [356, 25] on span "Builder" at bounding box center [355, 24] width 17 height 7
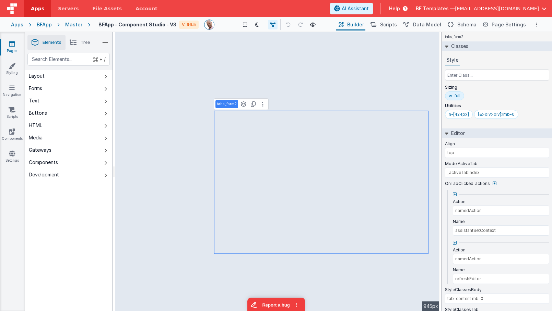
type input "model.isLoading"
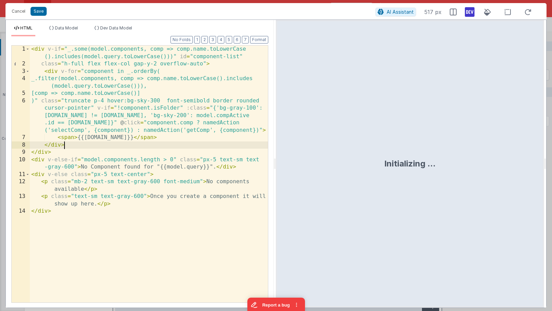
click at [139, 146] on div "< div v-if = "_.some(model.components, comp => comp.name.toLowerCase ().include…" at bounding box center [149, 185] width 238 height 279
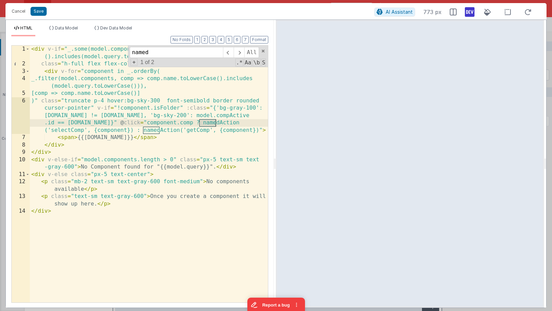
type input "named"
click at [201, 130] on div "< div v-if = "_.some(model.components, comp => comp.name.toLowerCase ().include…" at bounding box center [149, 185] width 238 height 279
drag, startPoint x: 18, startPoint y: 11, endPoint x: 127, endPoint y: 18, distance: 109.2
click at [18, 11] on button "Cancel" at bounding box center [18, 12] width 21 height 10
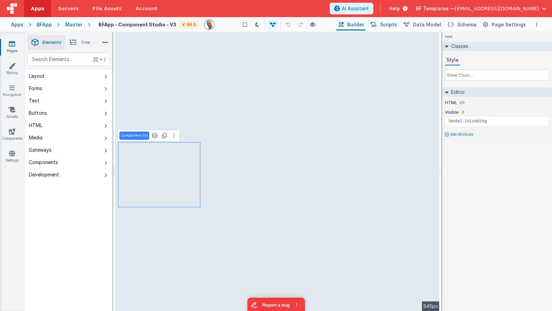
click at [397, 26] on span "Scripts" at bounding box center [388, 24] width 17 height 7
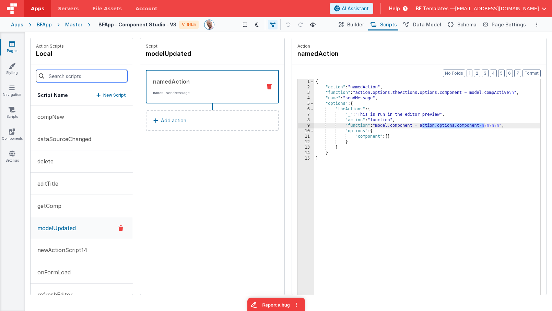
click at [69, 76] on input at bounding box center [81, 76] width 91 height 12
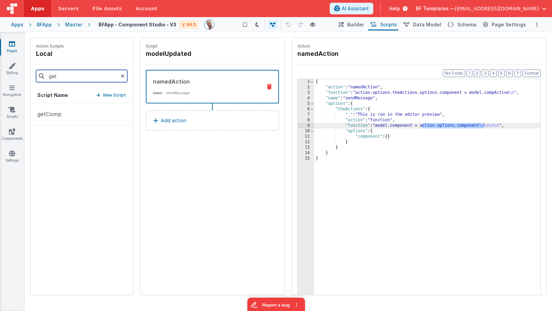
scroll to position [0, 0]
type input "get"
click at [61, 113] on button "getComp" at bounding box center [82, 114] width 102 height 22
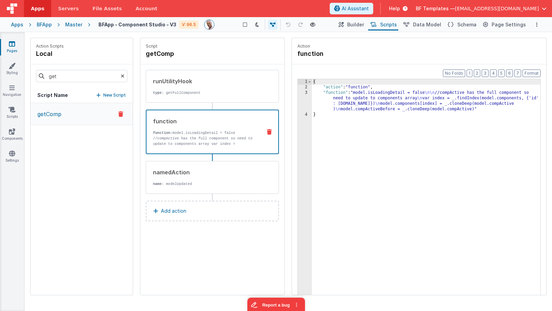
click at [193, 124] on div "function" at bounding box center [204, 121] width 103 height 8
click at [385, 102] on div "{ "action" : "function" , "function" : "model.isLoadingDetail = false \n\n //co…" at bounding box center [426, 203] width 228 height 248
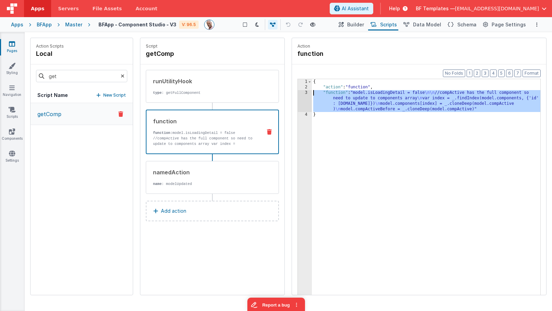
click at [303, 95] on div "3" at bounding box center [305, 101] width 14 height 22
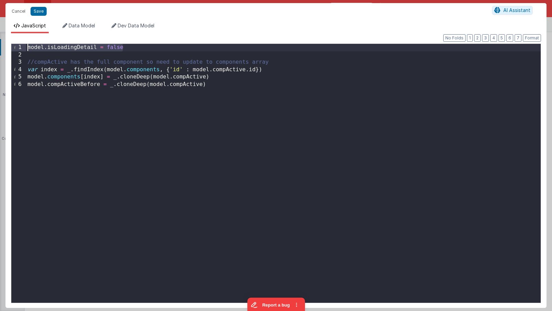
drag, startPoint x: 133, startPoint y: 48, endPoint x: -1, endPoint y: 47, distance: 134.4
click at [0, 47] on html "Are your sure you want to delete this component? This can not be undone. Cancel…" at bounding box center [276, 155] width 552 height 311
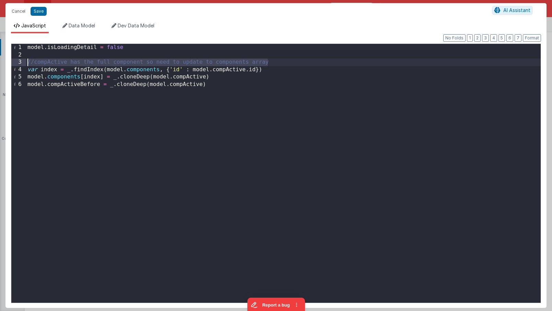
drag, startPoint x: 277, startPoint y: 62, endPoint x: 23, endPoint y: 61, distance: 254.4
click at [23, 61] on div "1 2 3 4 5 6 model . isLoadingDetail = false //compActive has the full component…" at bounding box center [276, 174] width 530 height 260
click at [277, 110] on div "model . isLoadingDetail = false //compActive has the full component so need to …" at bounding box center [283, 181] width 514 height 274
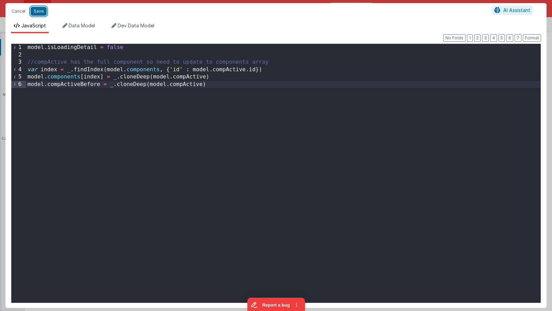
click at [43, 11] on button "Save" at bounding box center [39, 11] width 16 height 9
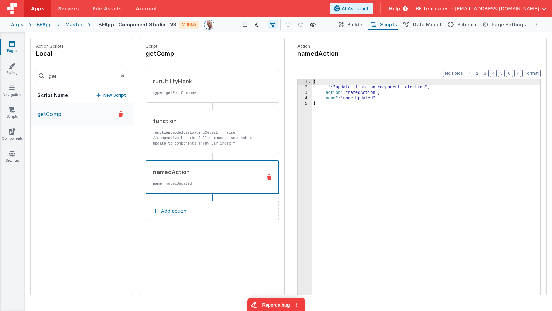
click at [208, 171] on div "namedAction" at bounding box center [204, 172] width 103 height 8
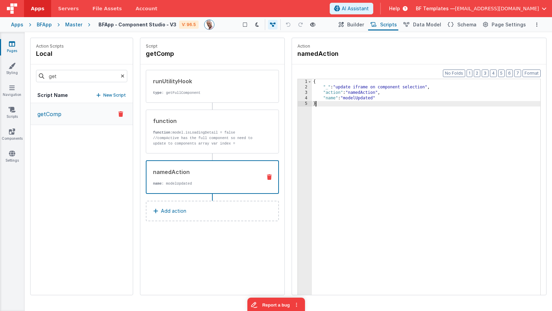
click at [384, 105] on div "{ "_" : "update iframe on component selection" , "action" : "namedAction" , "na…" at bounding box center [426, 203] width 228 height 248
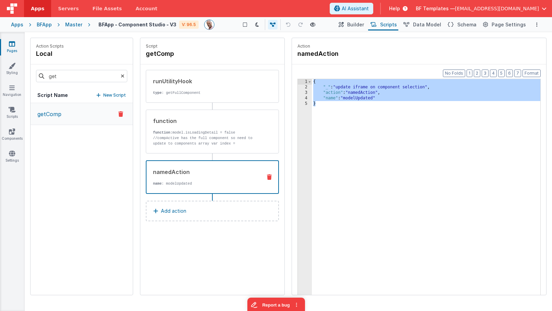
drag, startPoint x: 371, startPoint y: 143, endPoint x: 293, endPoint y: 60, distance: 113.3
click at [293, 60] on fieldset "Action namedAction Format 7 6 5 4 3 2 1 No Folds 1 2 3 4 5 { "_" : "update ifra…" at bounding box center [419, 166] width 254 height 257
click at [355, 104] on div "{ "_" : "update iframe on component selection" , "action" : "namedAction" , "na…" at bounding box center [426, 203] width 228 height 248
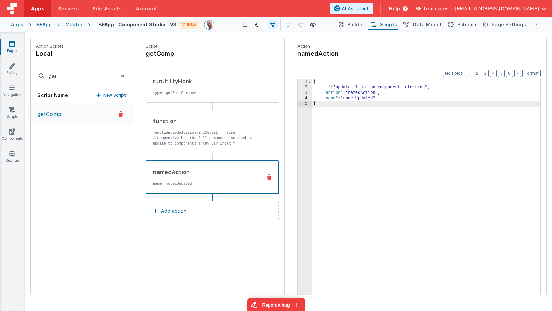
click at [213, 221] on button "Add action" at bounding box center [212, 211] width 133 height 21
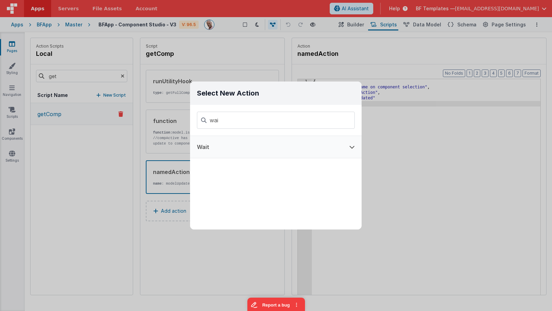
type input "wai"
click at [229, 144] on button "Wait" at bounding box center [266, 147] width 152 height 22
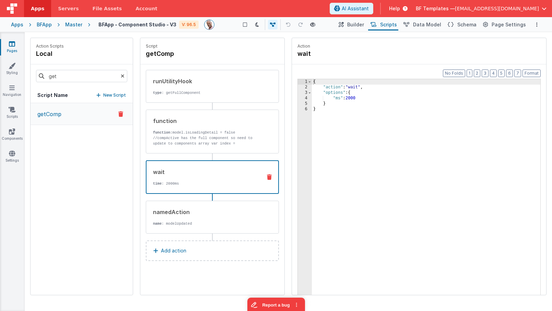
click at [351, 99] on div "{ "action" : "wait" , "options" : { "ms" : 2000 } }" at bounding box center [426, 203] width 228 height 248
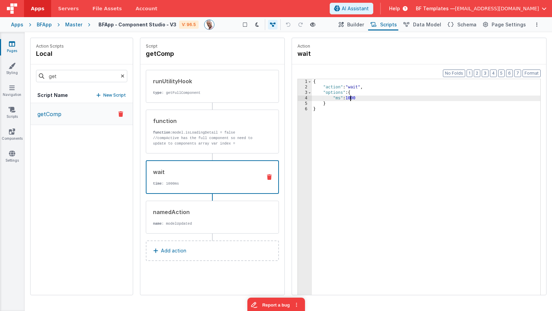
click at [10, 47] on icon at bounding box center [12, 43] width 6 height 7
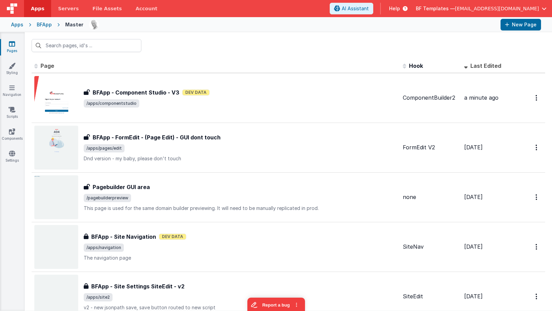
click at [21, 24] on div "Apps" at bounding box center [17, 24] width 12 height 7
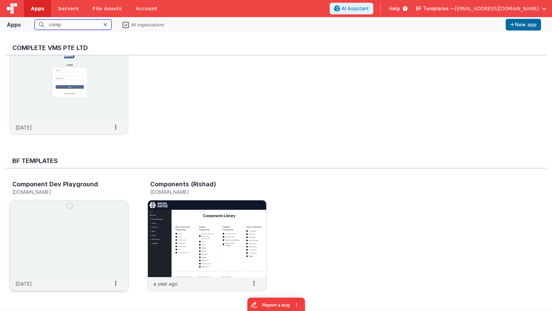
scroll to position [45, 0]
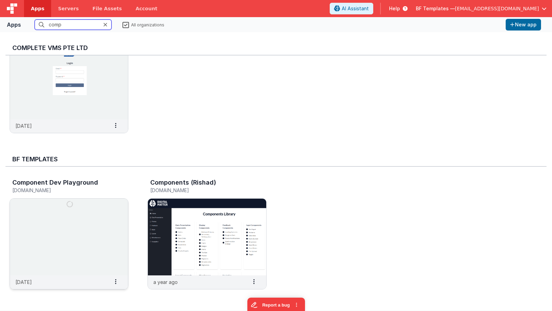
type input "comp"
click at [102, 206] on img at bounding box center [69, 237] width 118 height 77
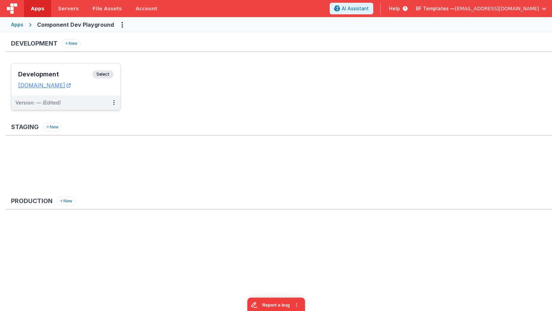
click at [110, 76] on span "Select" at bounding box center [102, 74] width 21 height 8
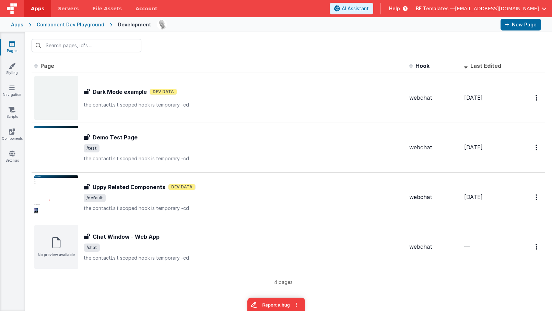
click at [76, 25] on div "Component Dev Playground" at bounding box center [71, 24] width 68 height 7
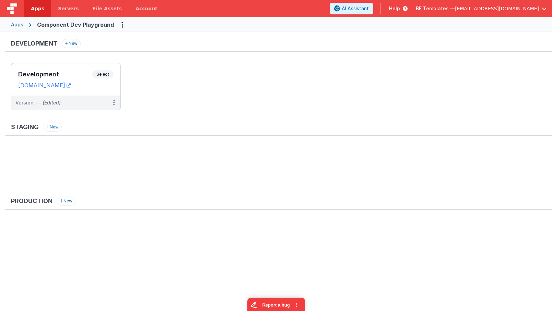
drag, startPoint x: 108, startPoint y: 25, endPoint x: 35, endPoint y: 24, distance: 72.3
click at [43, 24] on div "Apps Component Dev Playground" at bounding box center [276, 24] width 552 height 15
drag, startPoint x: 39, startPoint y: 24, endPoint x: 112, endPoint y: 25, distance: 72.3
click at [112, 25] on div "Apps Component Dev Playground" at bounding box center [276, 24] width 552 height 15
click at [102, 72] on span "Select" at bounding box center [102, 74] width 21 height 8
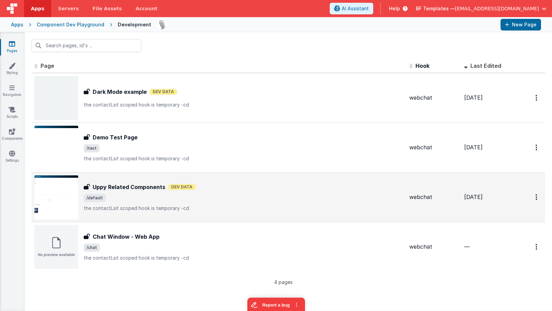
click at [502, 193] on div "12 days ago" at bounding box center [488, 197] width 49 height 8
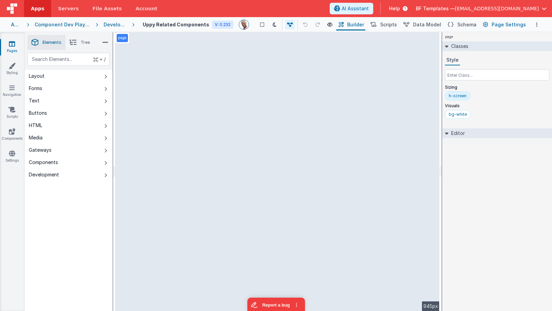
click at [504, 22] on span "Page Settings" at bounding box center [508, 24] width 34 height 7
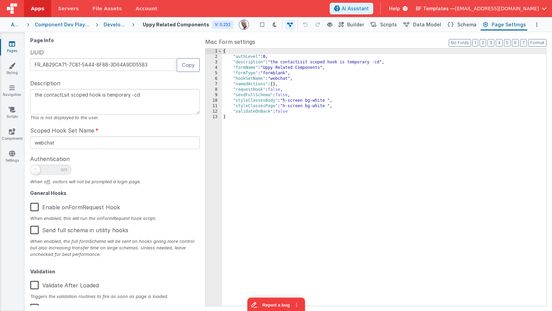
click at [442, 89] on div "{ "authLevel" : 0 , "description" : "the contactLsit scoped hook is temporary -…" at bounding box center [384, 183] width 324 height 268
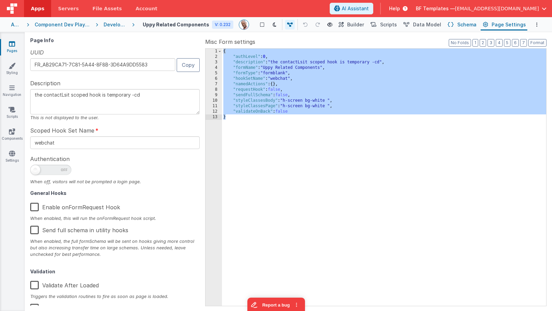
click at [462, 27] on span "Schema" at bounding box center [466, 24] width 19 height 7
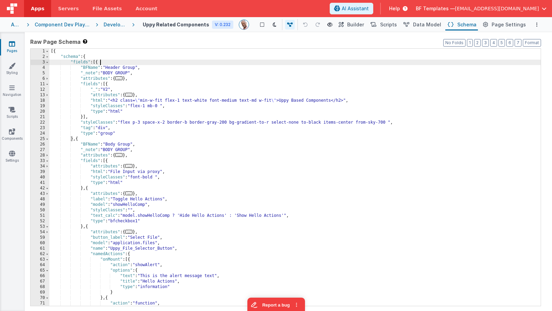
click at [432, 65] on div "[{ "schema" : { "fields" : [{ "BFName" : "Header Group" , "_note" : "BODY GROUP…" at bounding box center [294, 232] width 491 height 367
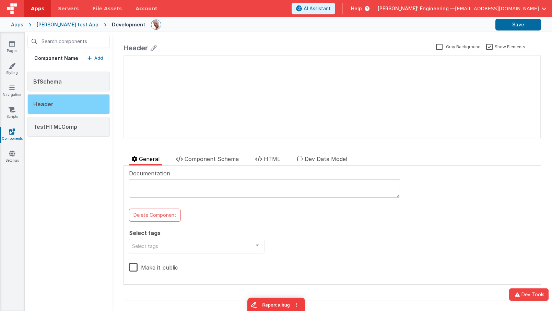
click at [70, 101] on div "Header" at bounding box center [68, 104] width 82 height 20
click at [96, 104] on div "Header" at bounding box center [68, 104] width 82 height 20
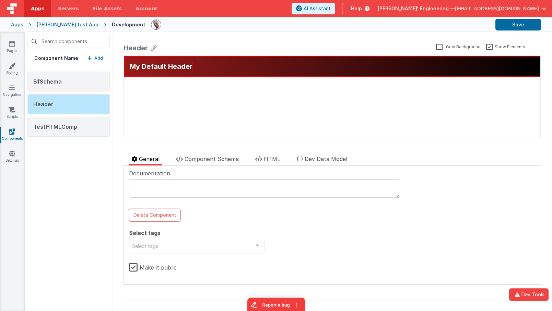
click at [281, 220] on div "Documentation Delete Component Select tags Select tags ALL Novice Intermediate …" at bounding box center [332, 225] width 406 height 112
click at [15, 25] on div "Apps" at bounding box center [17, 24] width 12 height 7
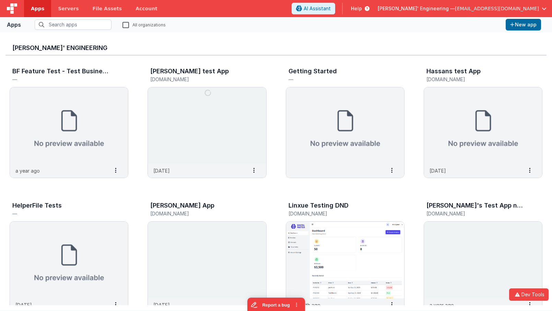
click at [129, 23] on label "All organizations" at bounding box center [143, 24] width 43 height 7
click at [0, 0] on input "All organizations" at bounding box center [0, 0] width 0 height 0
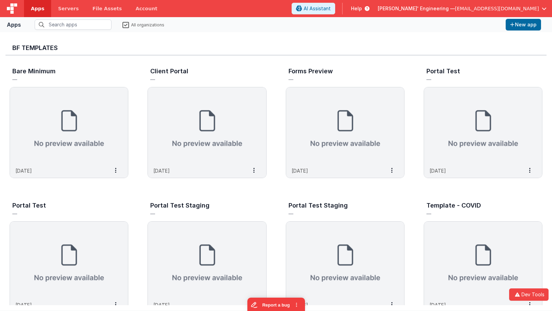
click at [511, 5] on span "[EMAIL_ADDRESS][DOMAIN_NAME]" at bounding box center [497, 8] width 84 height 7
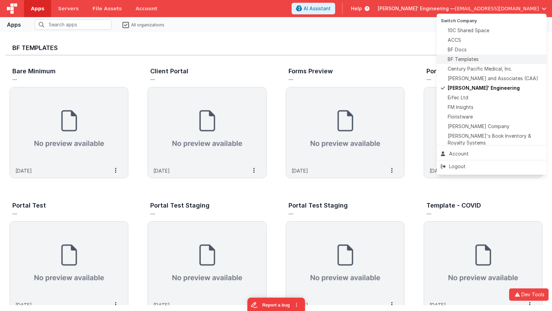
click at [491, 57] on div "BF Templates" at bounding box center [490, 59] width 101 height 7
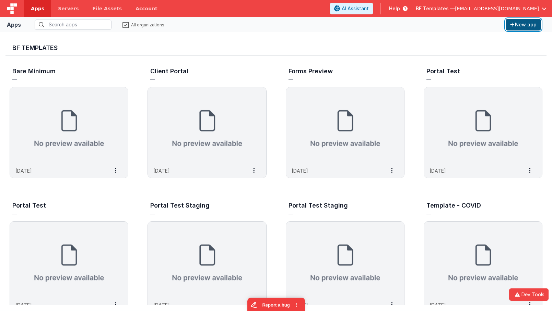
click at [520, 25] on button "New app" at bounding box center [522, 25] width 35 height 12
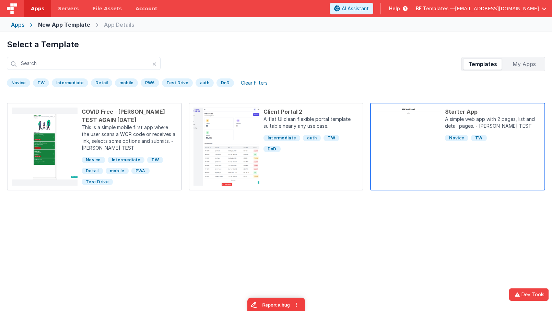
click at [499, 124] on p "A simple web app with 2 pages, list and detail pages. - [PERSON_NAME] TEST" at bounding box center [492, 123] width 95 height 15
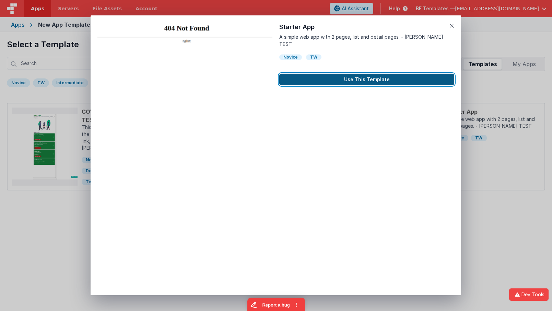
click at [363, 74] on button "Use This Template" at bounding box center [366, 80] width 175 height 12
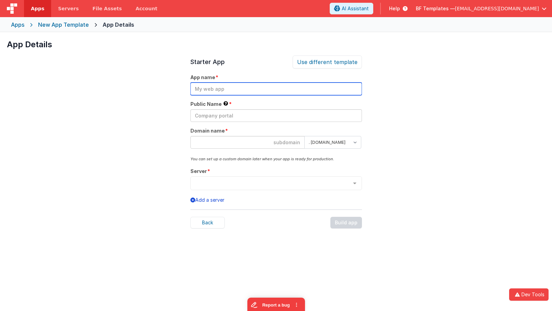
click at [292, 92] on input "text" at bounding box center [275, 89] width 171 height 13
type input "Component Dev Playground"
click at [244, 142] on input at bounding box center [247, 142] width 114 height 13
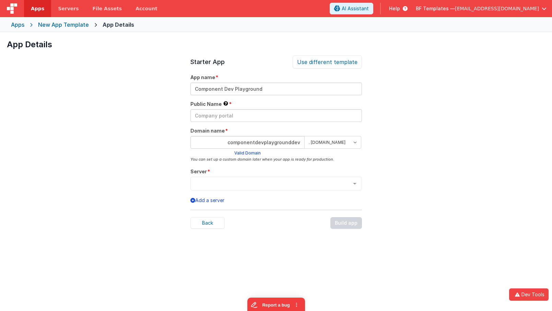
type input "componentdevplaygrounddev"
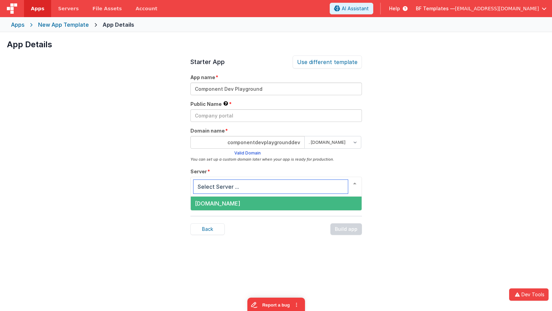
click at [279, 180] on div at bounding box center [275, 187] width 171 height 20
drag, startPoint x: 270, startPoint y: 207, endPoint x: 275, endPoint y: 205, distance: 5.4
click at [270, 207] on span "[DOMAIN_NAME]" at bounding box center [276, 204] width 171 height 14
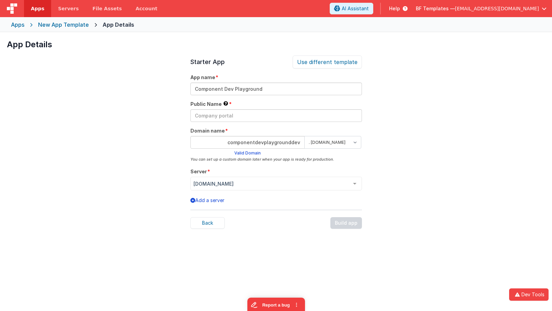
drag, startPoint x: 293, startPoint y: 226, endPoint x: 287, endPoint y: 224, distance: 6.3
click at [293, 226] on div "Back Build app" at bounding box center [275, 223] width 171 height 12
click at [257, 208] on div "Starter App Use different template App name Component Dev Playground Public Nam…" at bounding box center [275, 211] width 171 height 311
click at [255, 117] on input "text" at bounding box center [275, 115] width 171 height 13
drag, startPoint x: 265, startPoint y: 86, endPoint x: 188, endPoint y: 80, distance: 77.7
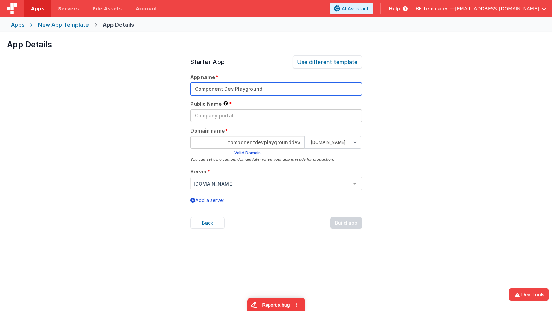
click at [188, 79] on div "App Details COVID Free - [PERSON_NAME] TEST AGAIN [DATE] This is a simple mobil…" at bounding box center [276, 187] width 552 height 311
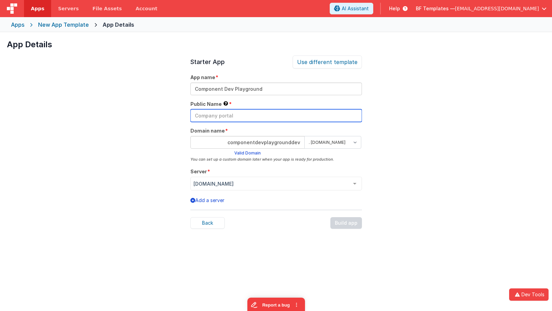
click at [230, 116] on input "text" at bounding box center [275, 115] width 171 height 13
paste input "Component Dev Playground"
type input "Component Dev Playground"
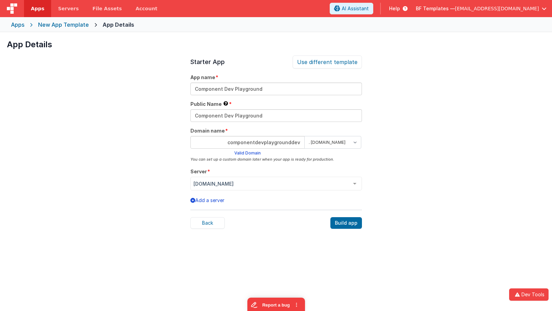
click at [341, 225] on div "Build app" at bounding box center [346, 223] width 32 height 12
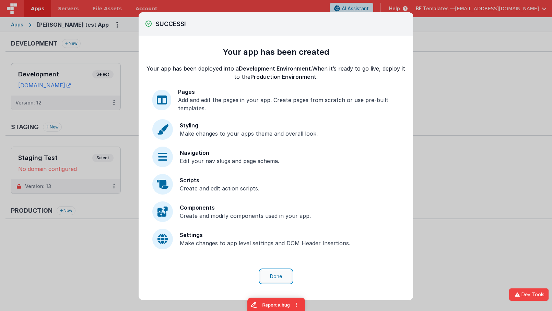
click at [273, 276] on button "Done" at bounding box center [276, 276] width 32 height 13
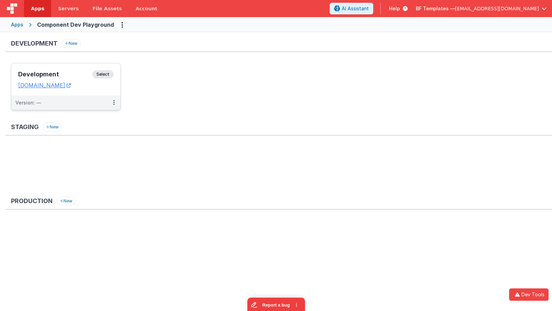
click at [102, 70] on div "Development Select URLs [DOMAIN_NAME]" at bounding box center [65, 79] width 109 height 32
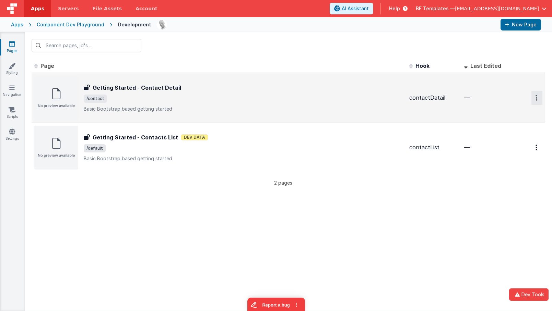
click at [537, 102] on button "Options" at bounding box center [536, 98] width 11 height 14
click at [499, 151] on link "Delete" at bounding box center [512, 151] width 60 height 12
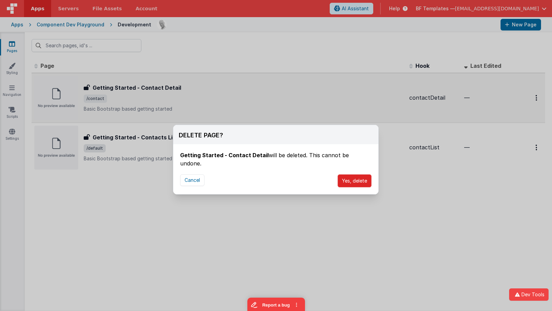
click at [341, 174] on button "Yes, delete" at bounding box center [354, 180] width 34 height 13
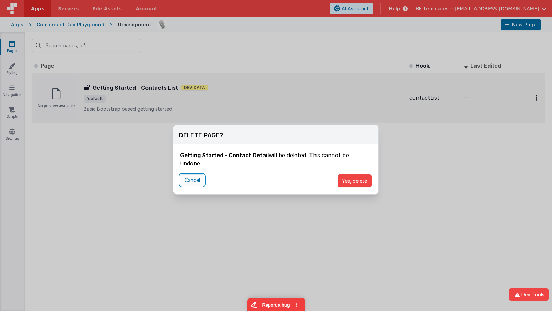
click at [196, 174] on button "Cancel" at bounding box center [192, 180] width 24 height 12
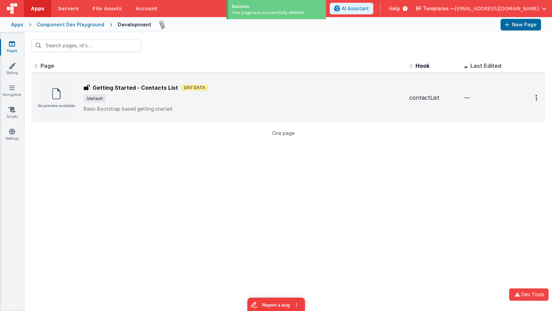
click at [196, 174] on div "Id Page Description Hook Last Edited FR_4EC3D143-D203-A546-8B43-644DB8A80A2F Ge…" at bounding box center [288, 185] width 527 height 252
click at [143, 94] on div "Getting Started - Contacts List Getting Started - Contacts List Dev Data /defau…" at bounding box center [244, 98] width 320 height 29
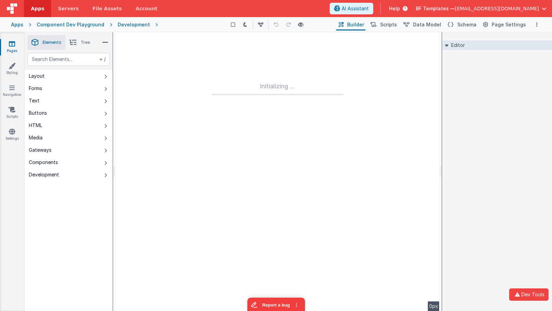
click at [509, 140] on div "Editor DEV: Focus DEV: builderToggleConditionalCSS DEV: Remove DND DEV: updateS…" at bounding box center [497, 171] width 110 height 279
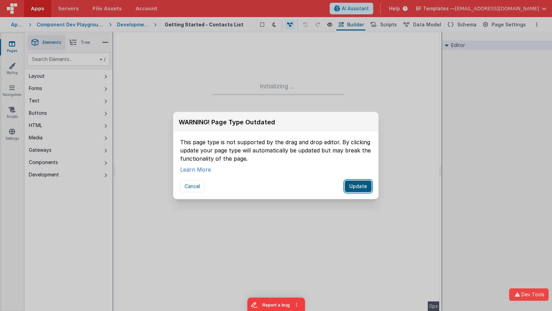
click at [364, 187] on button "Update" at bounding box center [358, 187] width 27 height 12
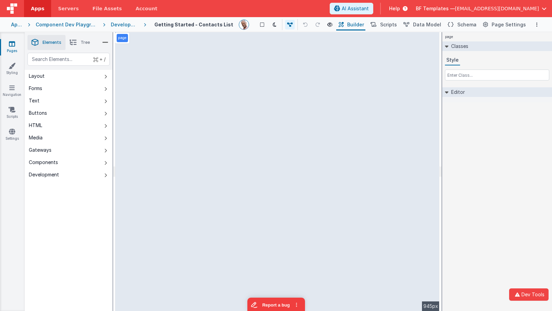
click at [81, 38] on li "Tree" at bounding box center [79, 42] width 28 height 15
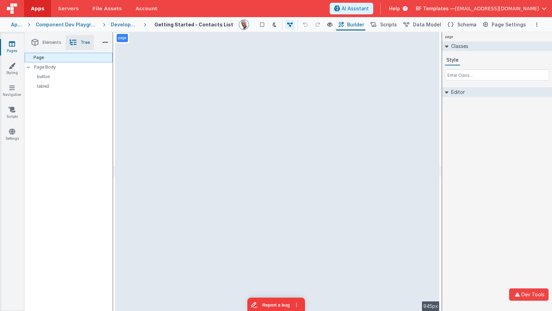
drag, startPoint x: 69, startPoint y: 59, endPoint x: 76, endPoint y: 58, distance: 7.9
click at [69, 59] on div "Page" at bounding box center [69, 58] width 88 height 10
click at [473, 73] on input "text" at bounding box center [497, 75] width 104 height 11
type input "b"
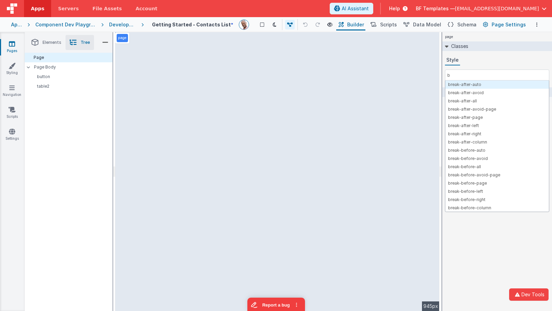
click at [500, 25] on span "Page Settings" at bounding box center [508, 24] width 34 height 7
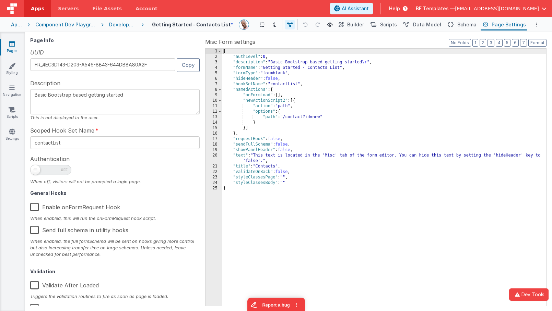
click at [324, 132] on div "{ "authLevel" : 0 , "description" : "Basic Bootstrap based getting started \r "…" at bounding box center [384, 183] width 324 height 268
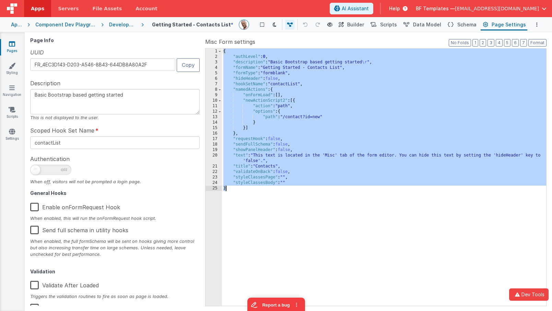
type textarea "the contactLsit scoped hook is temporary -cd"
type input "webchat"
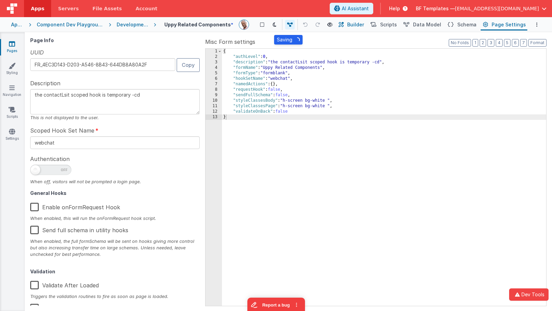
click at [358, 22] on span "Builder" at bounding box center [355, 24] width 17 height 7
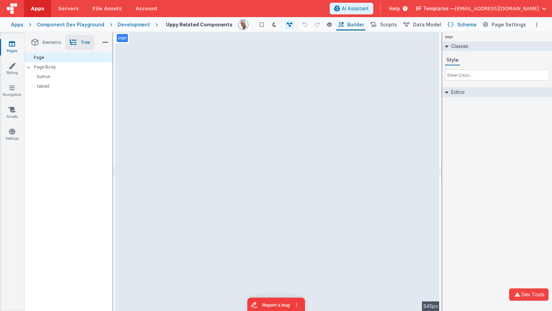
click at [463, 24] on span "Schema" at bounding box center [466, 24] width 19 height 7
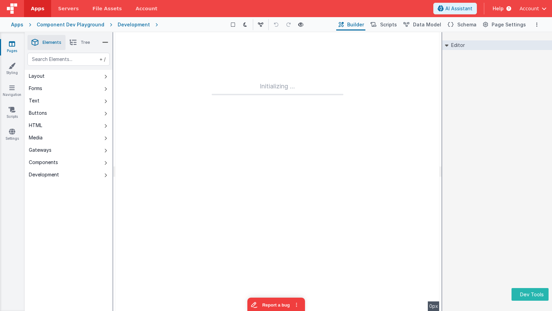
click at [134, 24] on div "Development" at bounding box center [134, 24] width 32 height 7
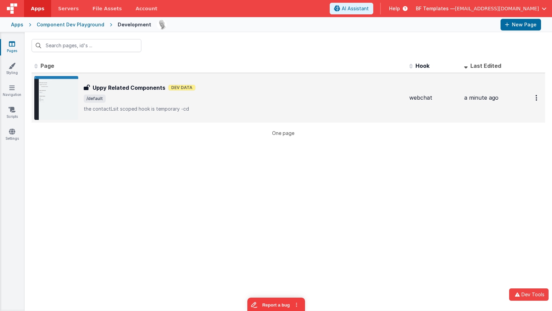
click at [220, 94] on div "Uppy Related Components Uppy Related Components Dev Data /default the contactLs…" at bounding box center [244, 98] width 320 height 29
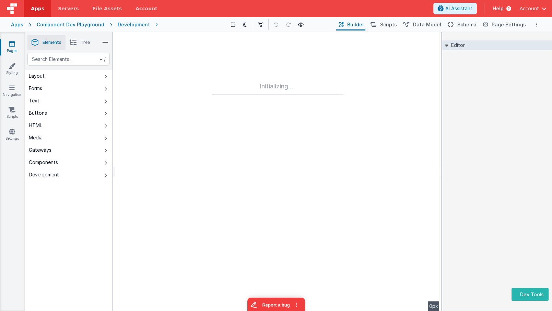
click at [81, 22] on div "Component Dev Playground" at bounding box center [71, 24] width 68 height 7
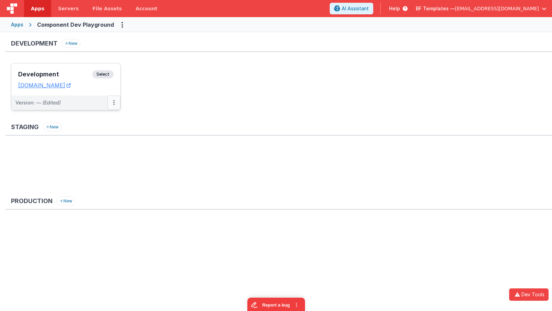
click at [109, 102] on button at bounding box center [113, 103] width 13 height 14
click at [98, 120] on link "Edit" at bounding box center [90, 118] width 60 height 12
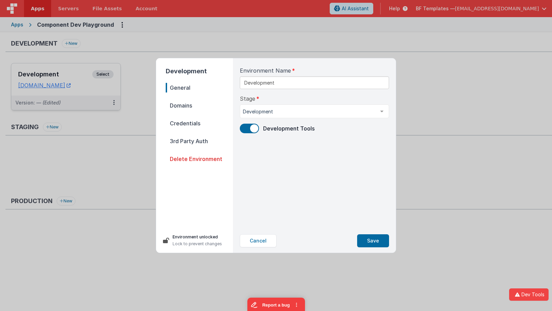
click at [189, 109] on span "Domains" at bounding box center [199, 106] width 67 height 10
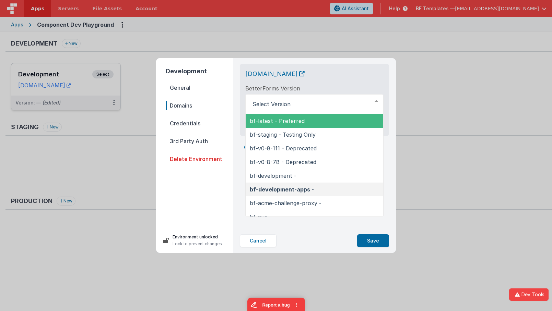
click at [311, 94] on div "BetterForms Version bf-latest - Preferred bf-staging - Testing Only bf-v0-8-111…" at bounding box center [314, 99] width 138 height 30
click at [322, 95] on div "BetterForms Version bf-latest - Preferred bf-staging - Testing Only bf-v0-8-111…" at bounding box center [314, 99] width 138 height 30
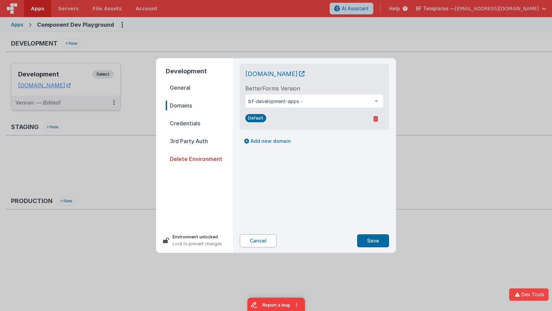
click at [253, 242] on button "Cancel" at bounding box center [258, 240] width 37 height 13
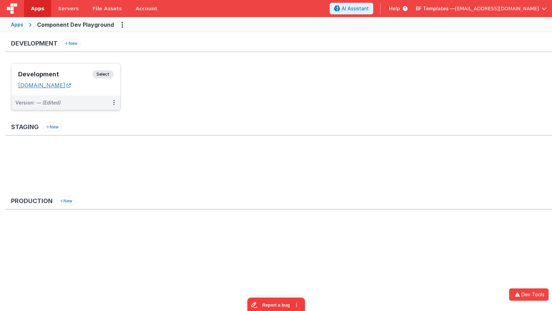
click at [65, 86] on link "componentdevplaygrounddev.fmbetterforms.com" at bounding box center [44, 85] width 52 height 7
click at [108, 71] on span "Select" at bounding box center [102, 74] width 21 height 8
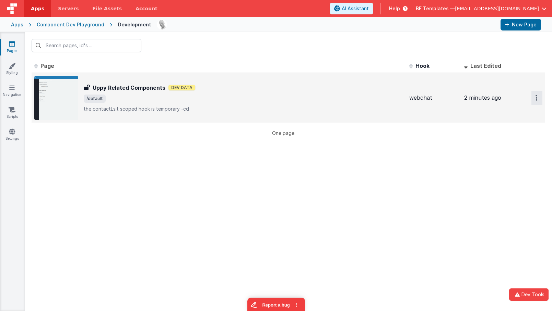
click at [542, 104] on button "Options" at bounding box center [536, 98] width 11 height 14
click at [512, 124] on link "Preview" at bounding box center [512, 126] width 60 height 12
click at [143, 86] on h3 "Uppy Related Components" at bounding box center [129, 88] width 73 height 8
